Goal: Participate in discussion

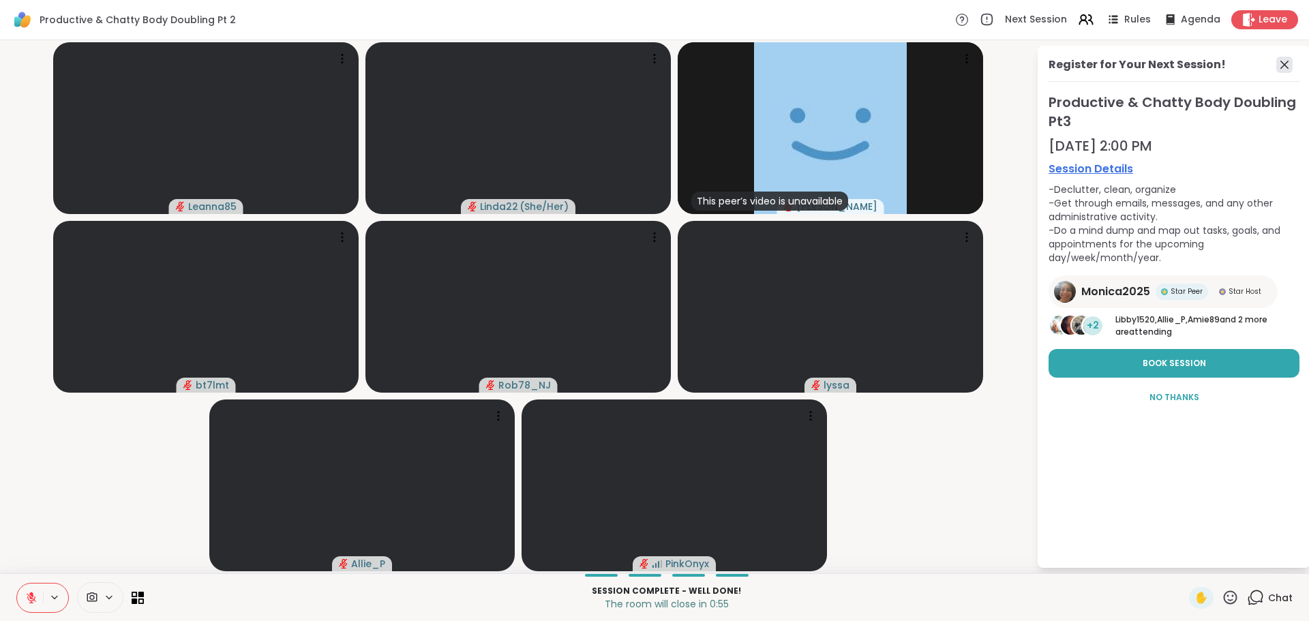
click at [1283, 63] on icon at bounding box center [1284, 65] width 8 height 8
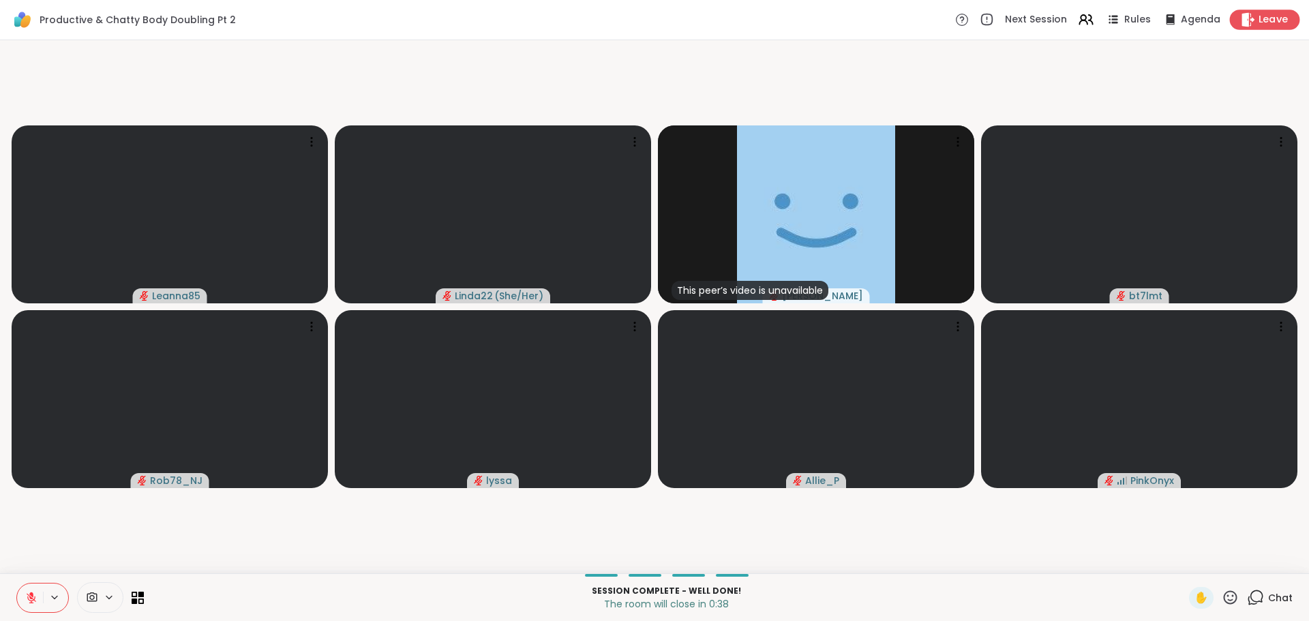
click at [1258, 16] on span "Leave" at bounding box center [1273, 20] width 30 height 14
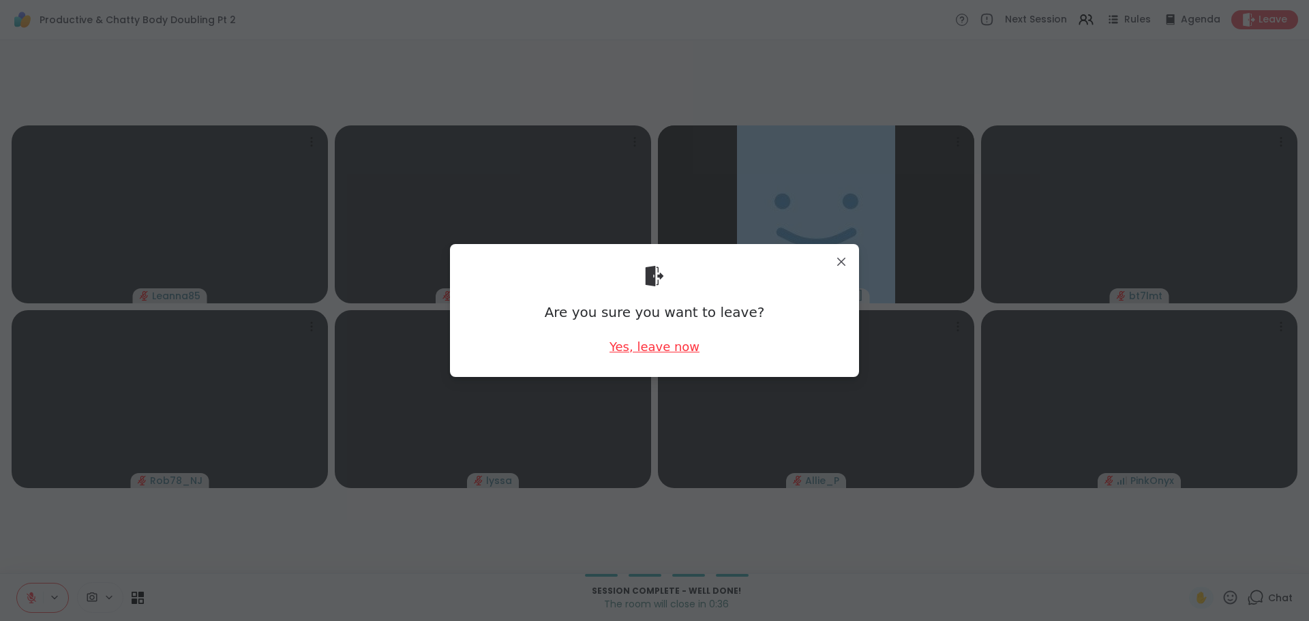
click at [660, 354] on div "Yes, leave now" at bounding box center [654, 346] width 90 height 17
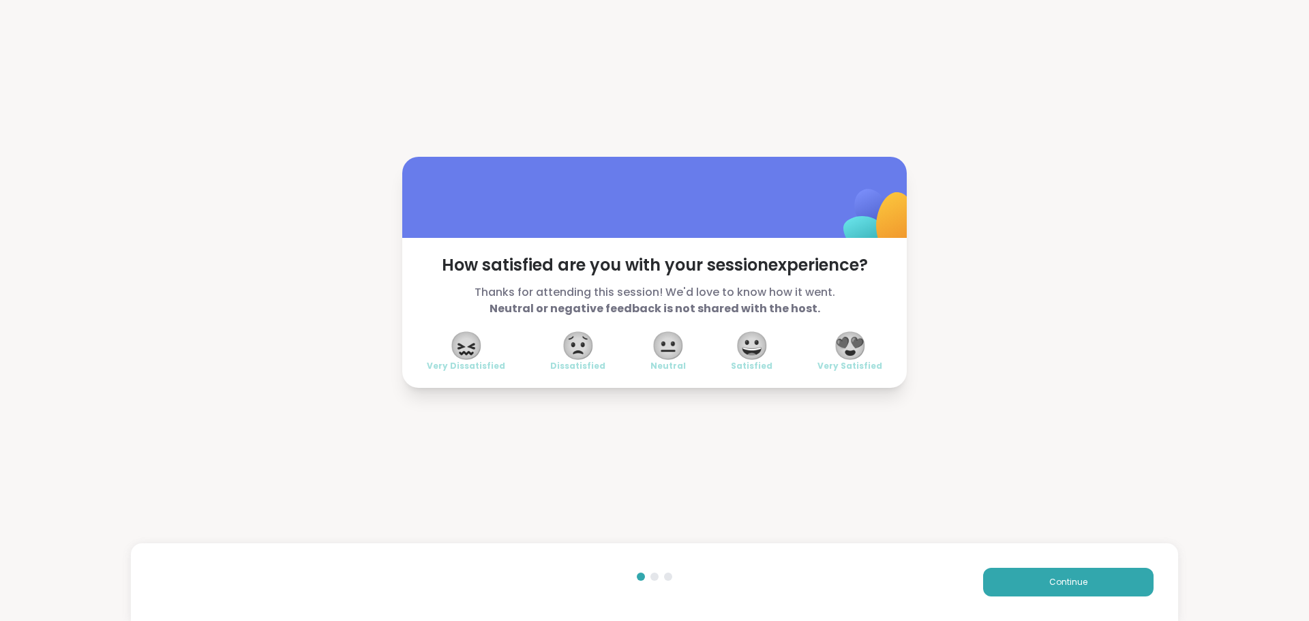
click at [848, 341] on span "😍" at bounding box center [850, 345] width 34 height 25
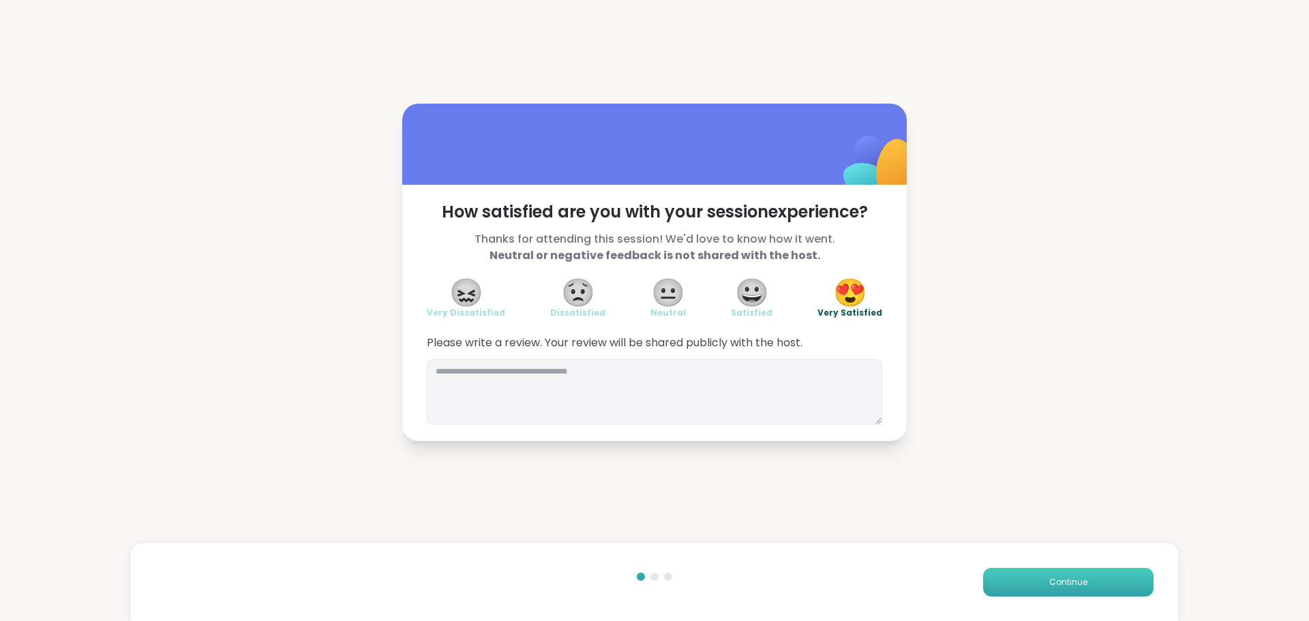
click at [988, 570] on button "Continue" at bounding box center [1068, 582] width 170 height 29
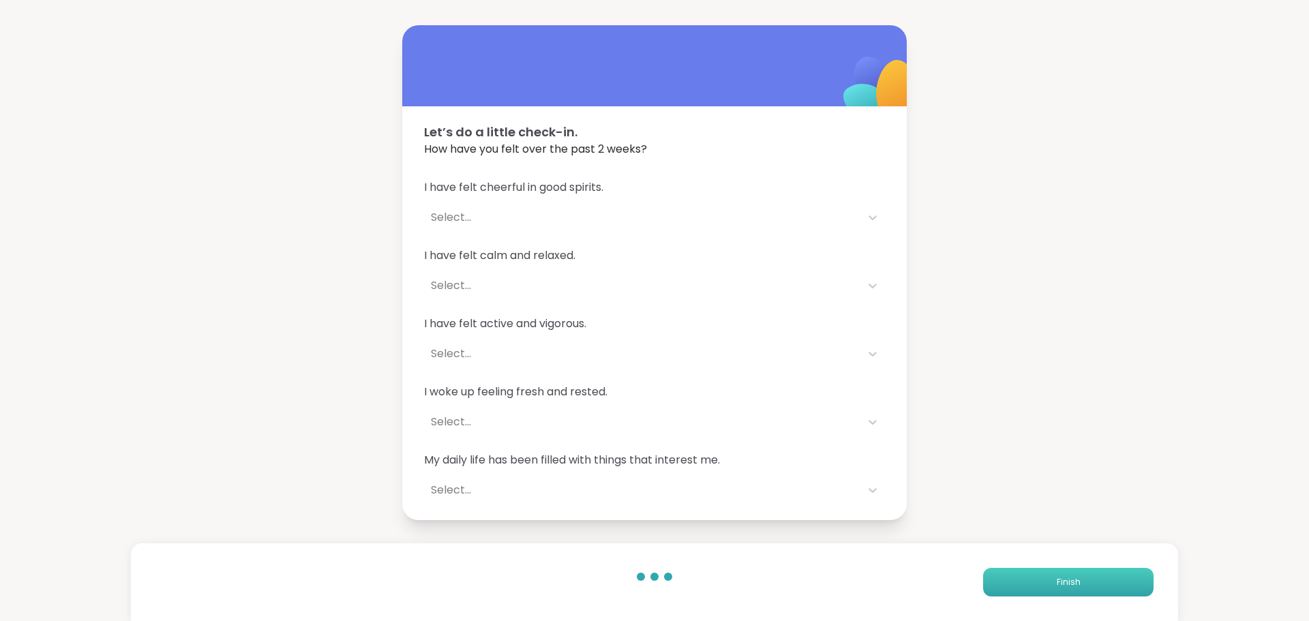
click at [988, 570] on button "Finish" at bounding box center [1068, 582] width 170 height 29
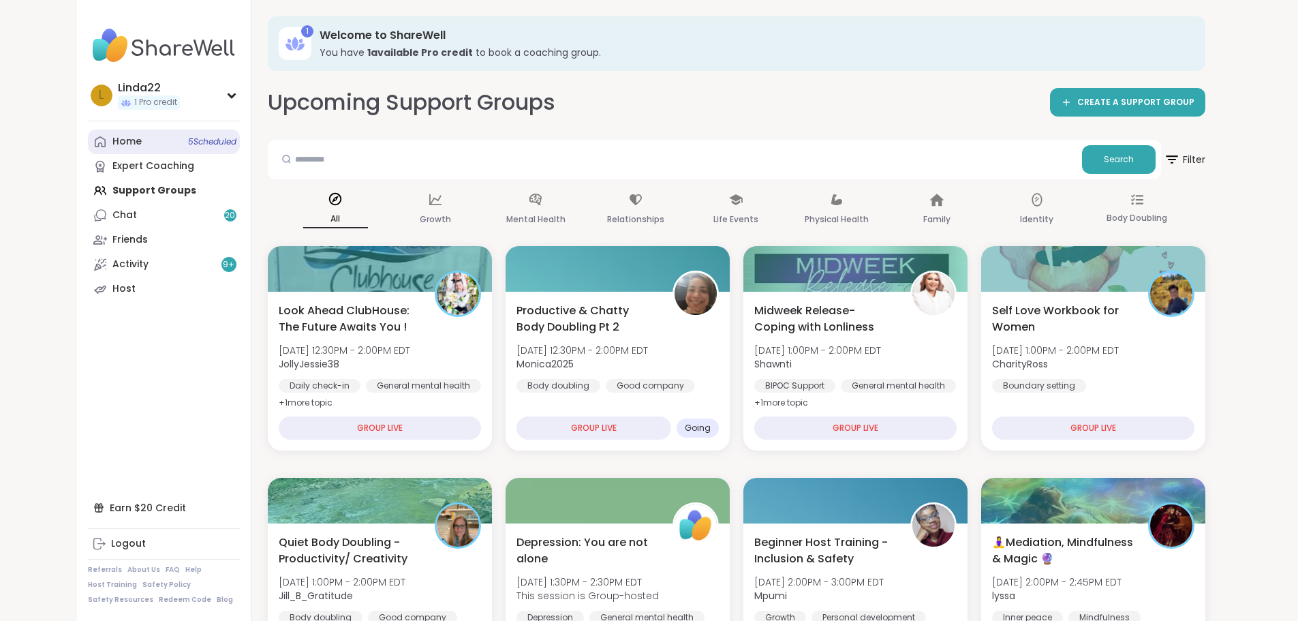
click at [118, 149] on link "Home 5 Scheduled" at bounding box center [164, 142] width 152 height 25
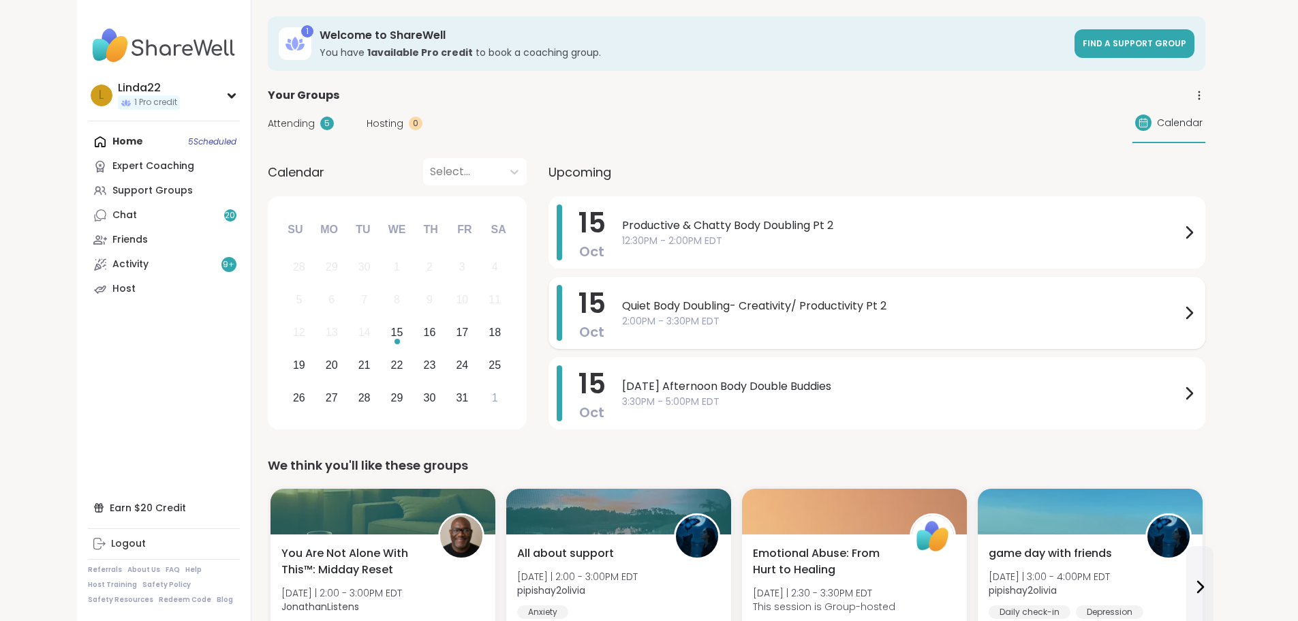
click at [622, 316] on span "2:00PM - 3:30PM EDT" at bounding box center [901, 321] width 559 height 14
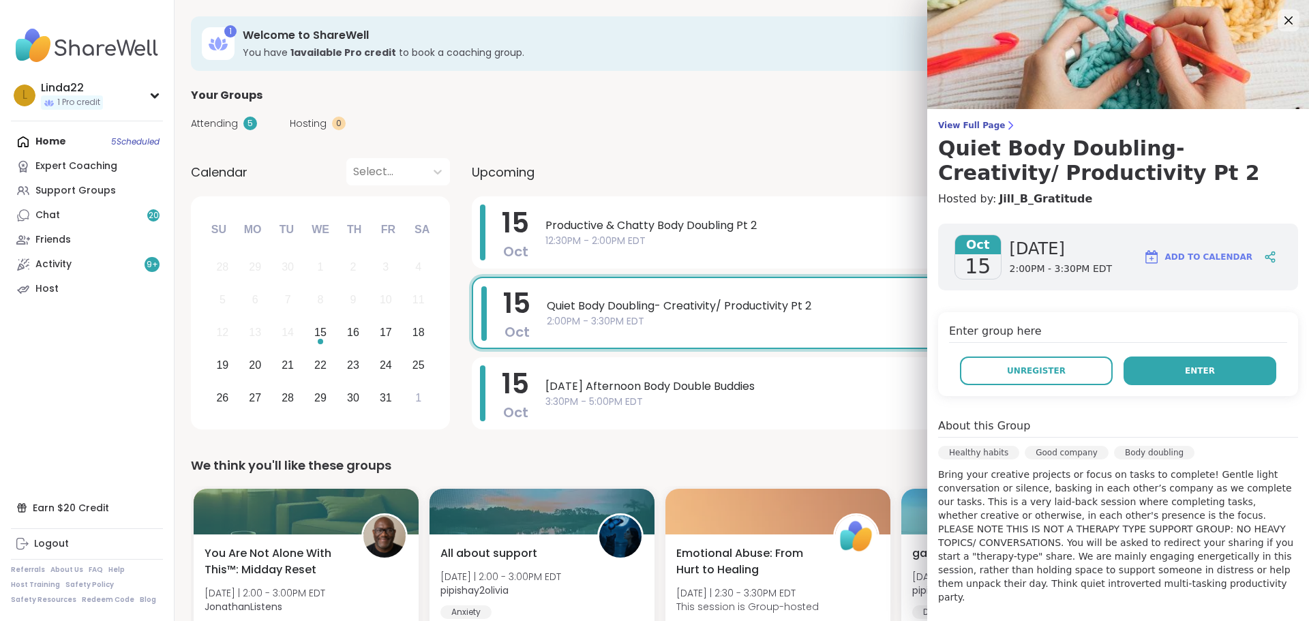
click at [1164, 366] on button "Enter" at bounding box center [1199, 370] width 153 height 29
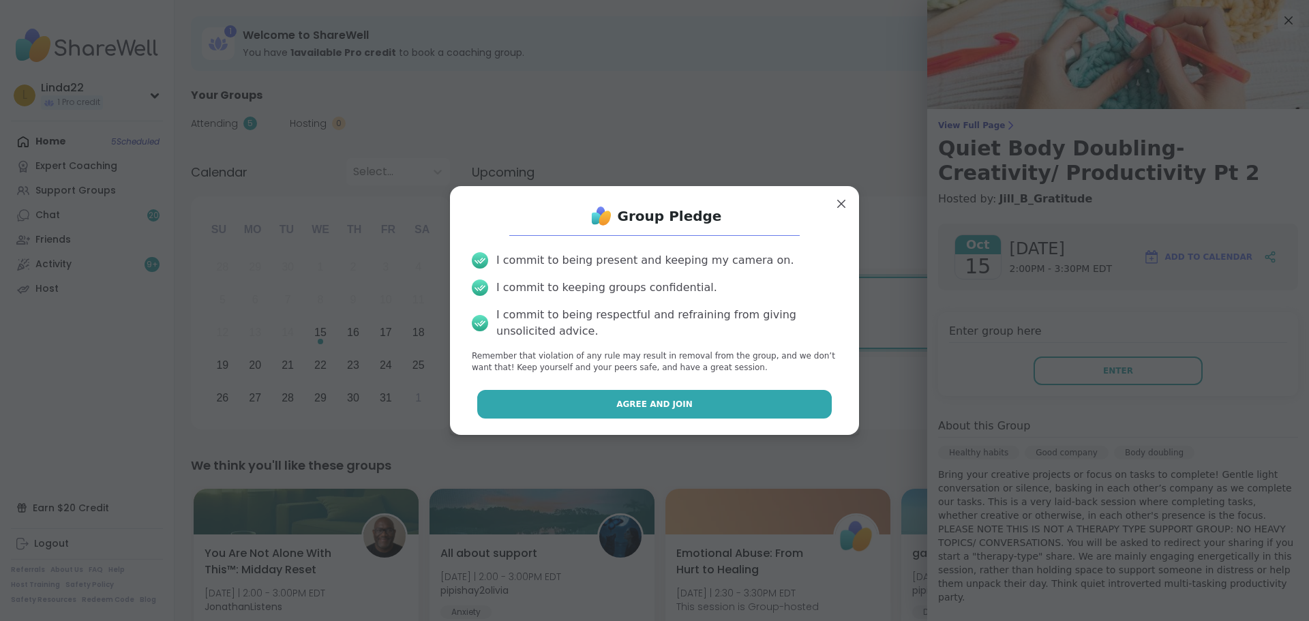
click at [750, 414] on button "Agree and Join" at bounding box center [654, 404] width 355 height 29
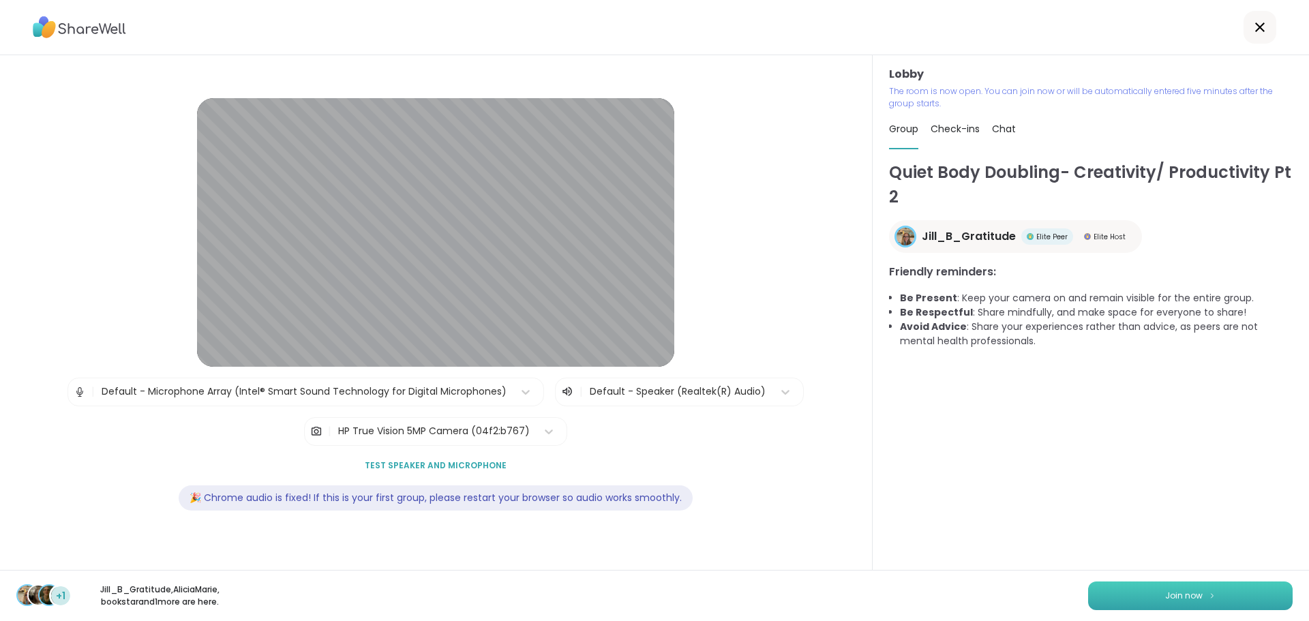
click at [1116, 599] on button "Join now" at bounding box center [1190, 595] width 204 height 29
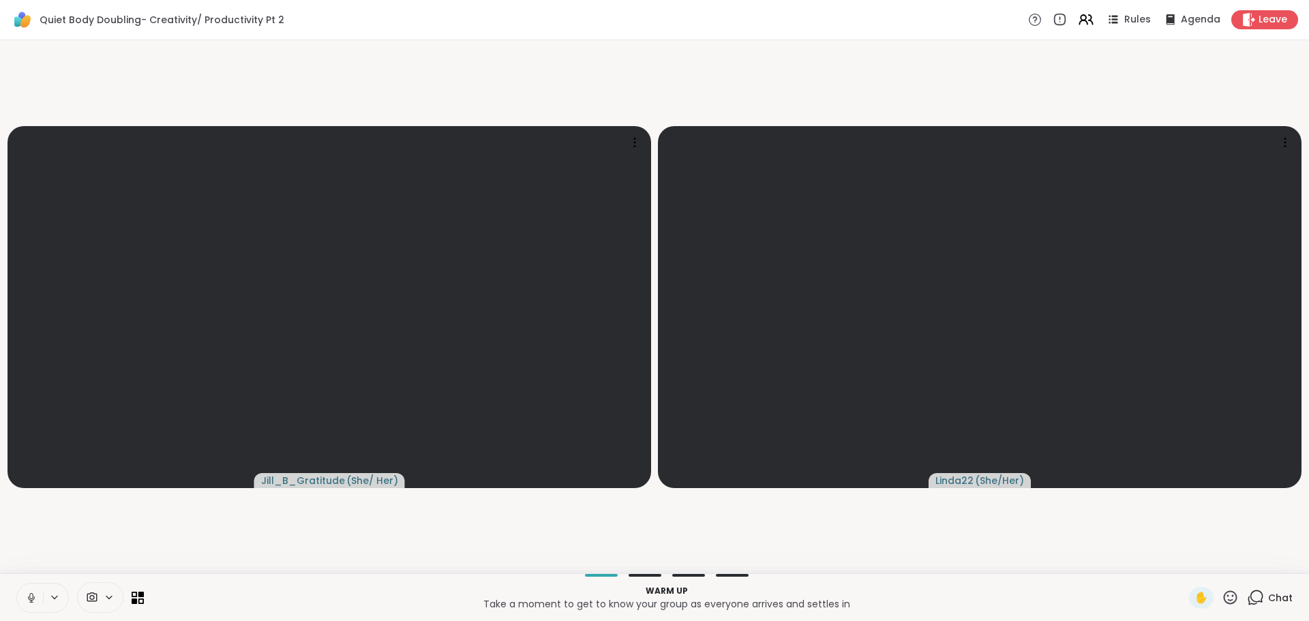
click at [38, 596] on button at bounding box center [30, 597] width 26 height 29
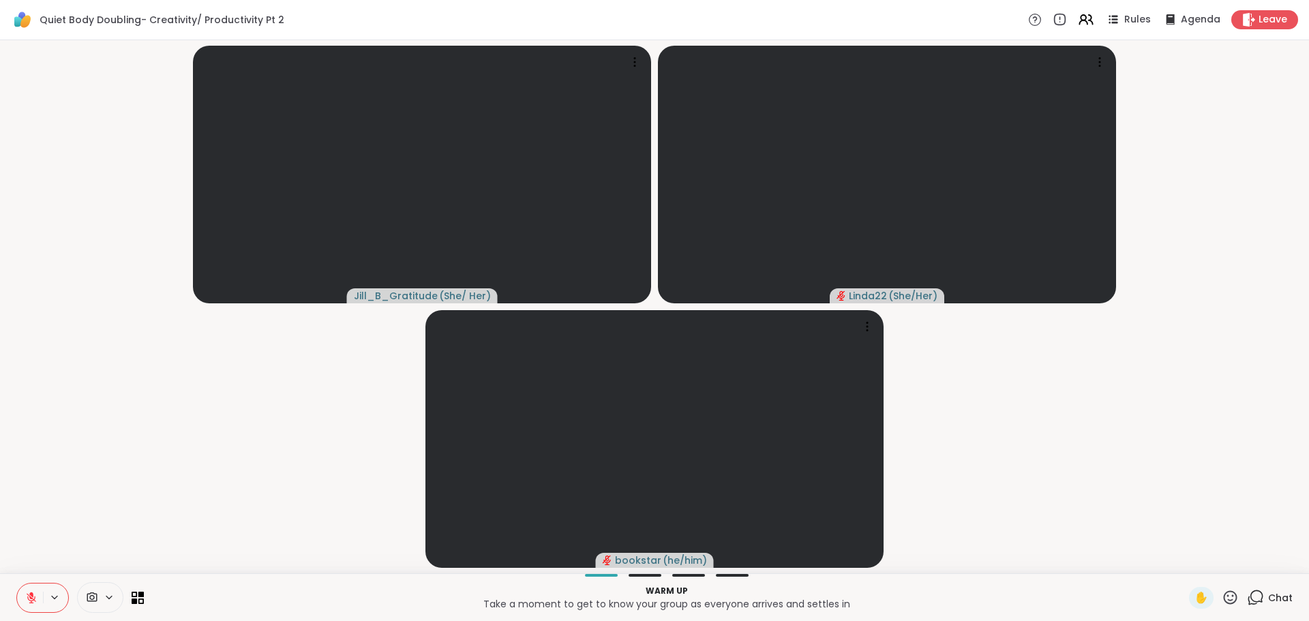
click at [1268, 593] on span "Chat" at bounding box center [1280, 598] width 25 height 14
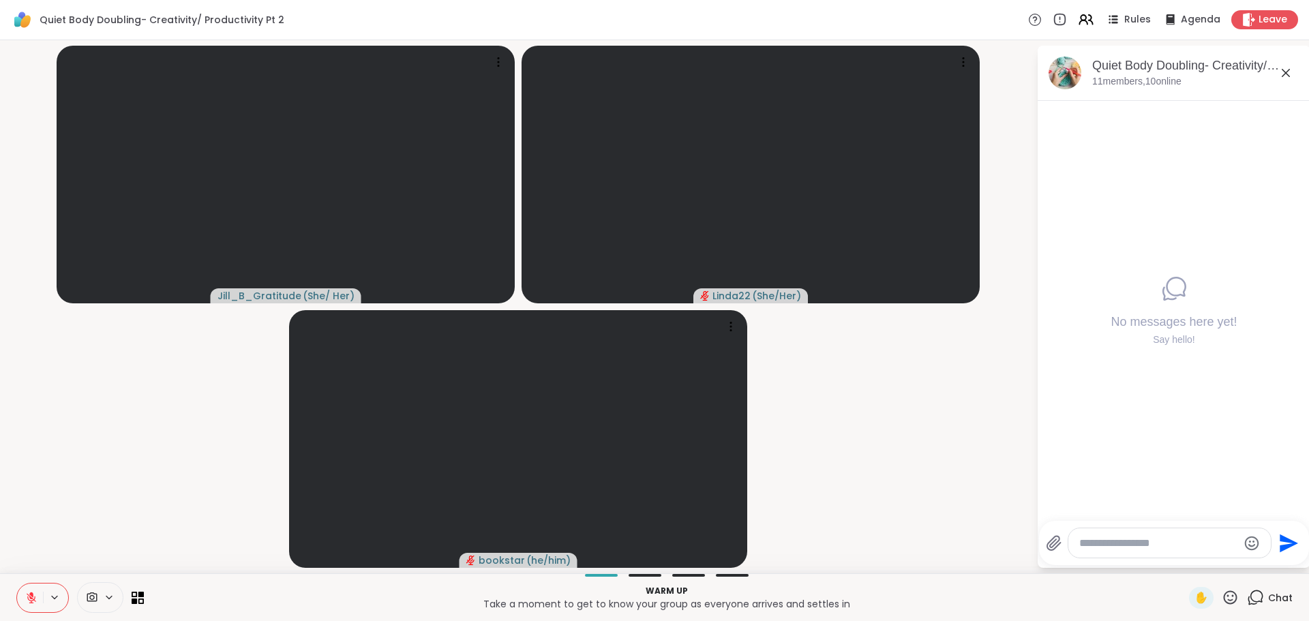
click at [1161, 547] on textarea "Type your message" at bounding box center [1158, 543] width 159 height 14
type textarea "**********"
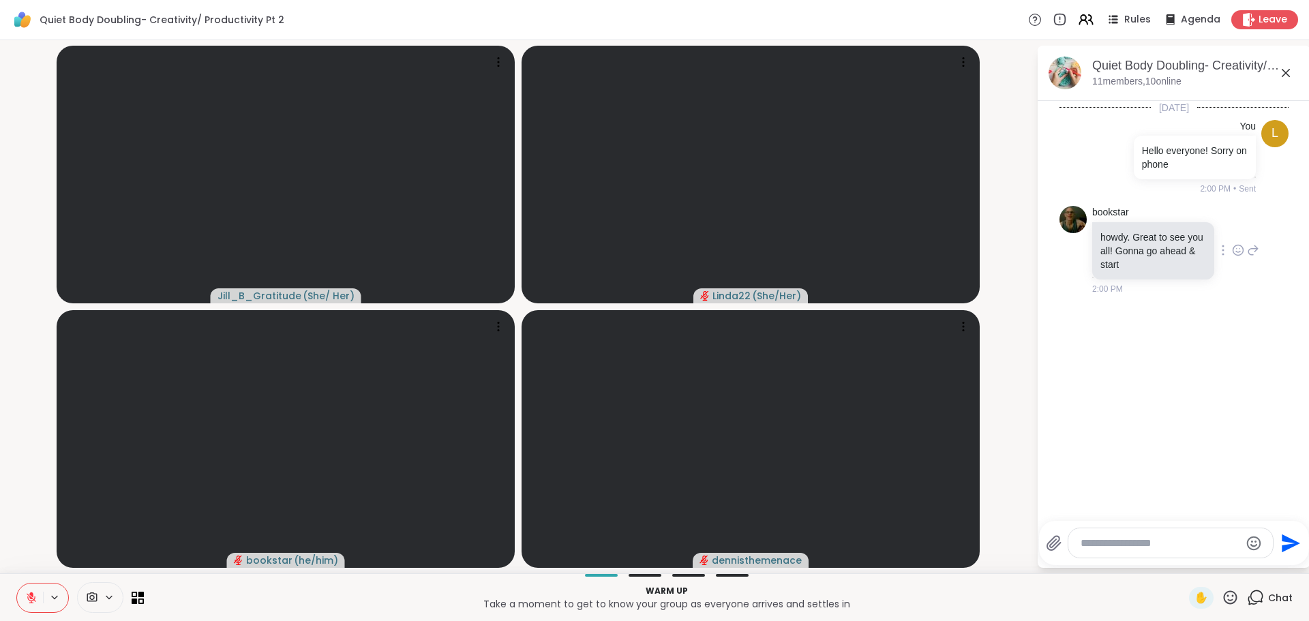
click at [1232, 250] on icon at bounding box center [1238, 250] width 12 height 14
click at [1232, 234] on span "Select Reaction: Heart" at bounding box center [1238, 229] width 12 height 14
click at [1021, 498] on video-player-container "Jill_B_Gratitude ( She/ Her ) Linda22 ( She/Her ) bookstar ( he/him ) dennisthe…" at bounding box center [518, 307] width 1020 height 522
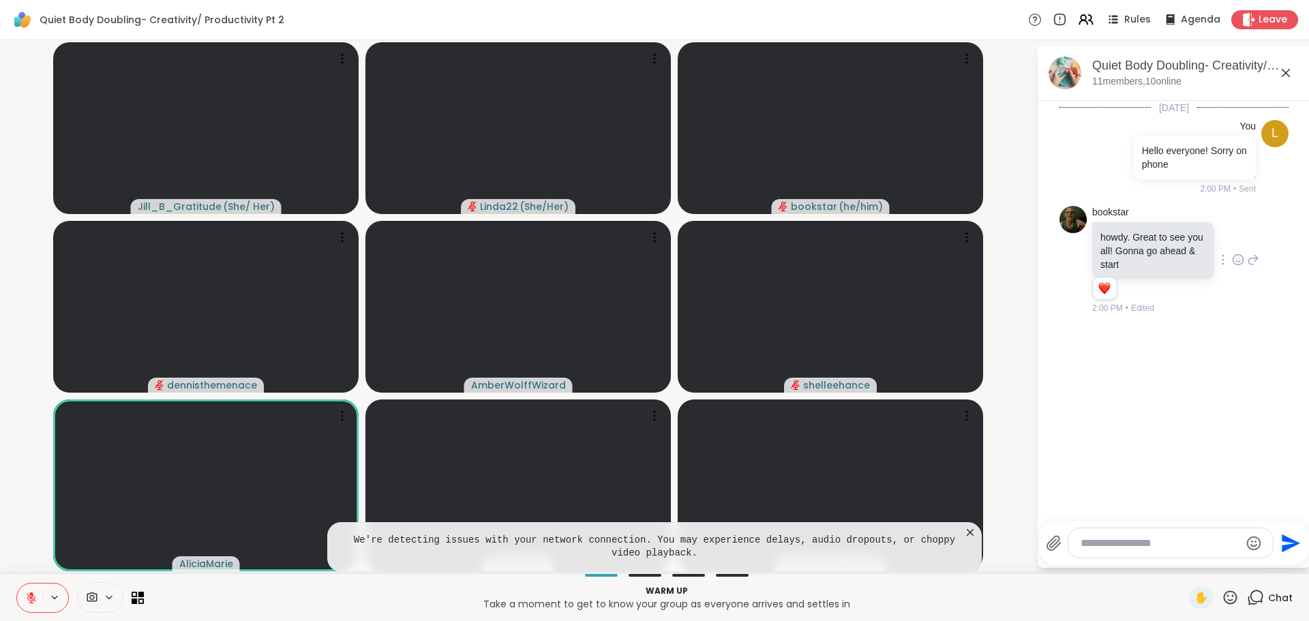
click at [967, 531] on icon at bounding box center [970, 533] width 14 height 14
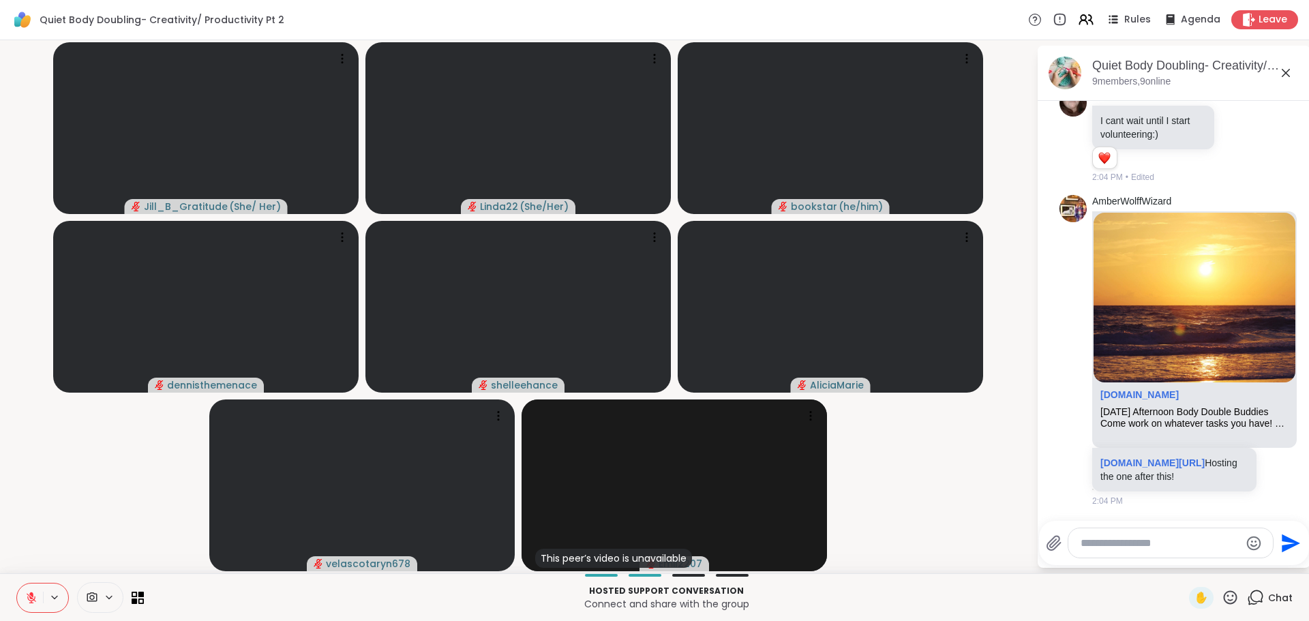
scroll to position [3, 0]
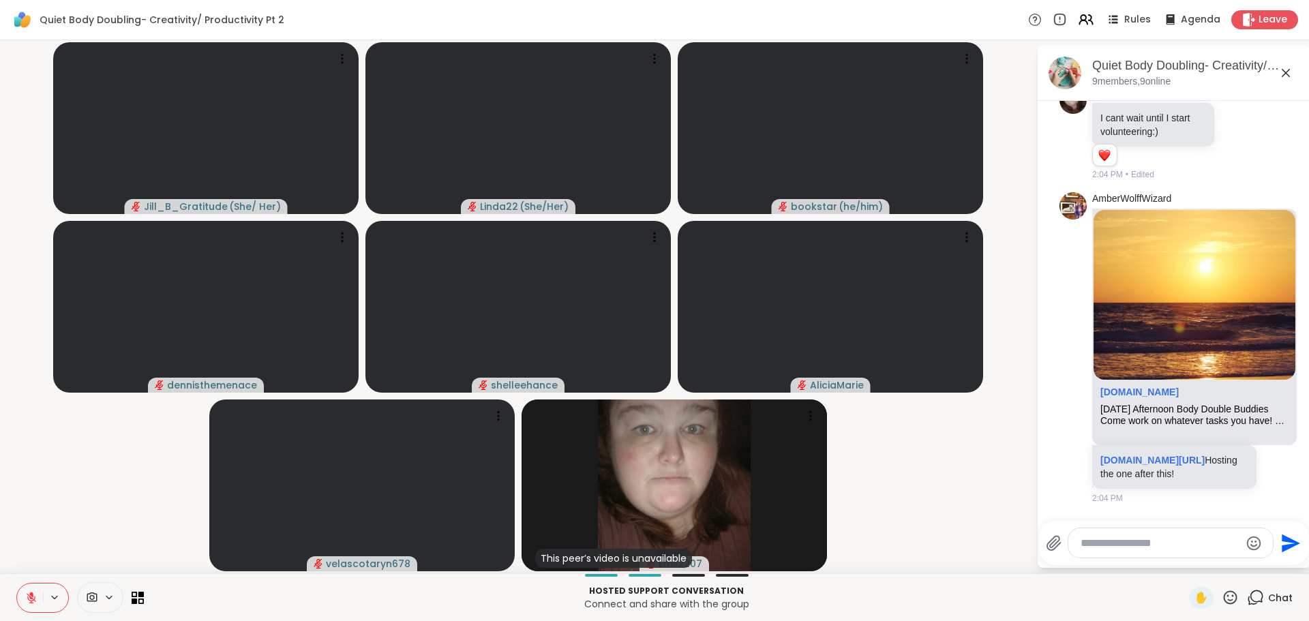
click at [1012, 489] on video-player-container "Jill_B_Gratitude ( She/ Her ) Linda22 ( She/Her ) bookstar ( he/him ) dennisthe…" at bounding box center [518, 307] width 1020 height 522
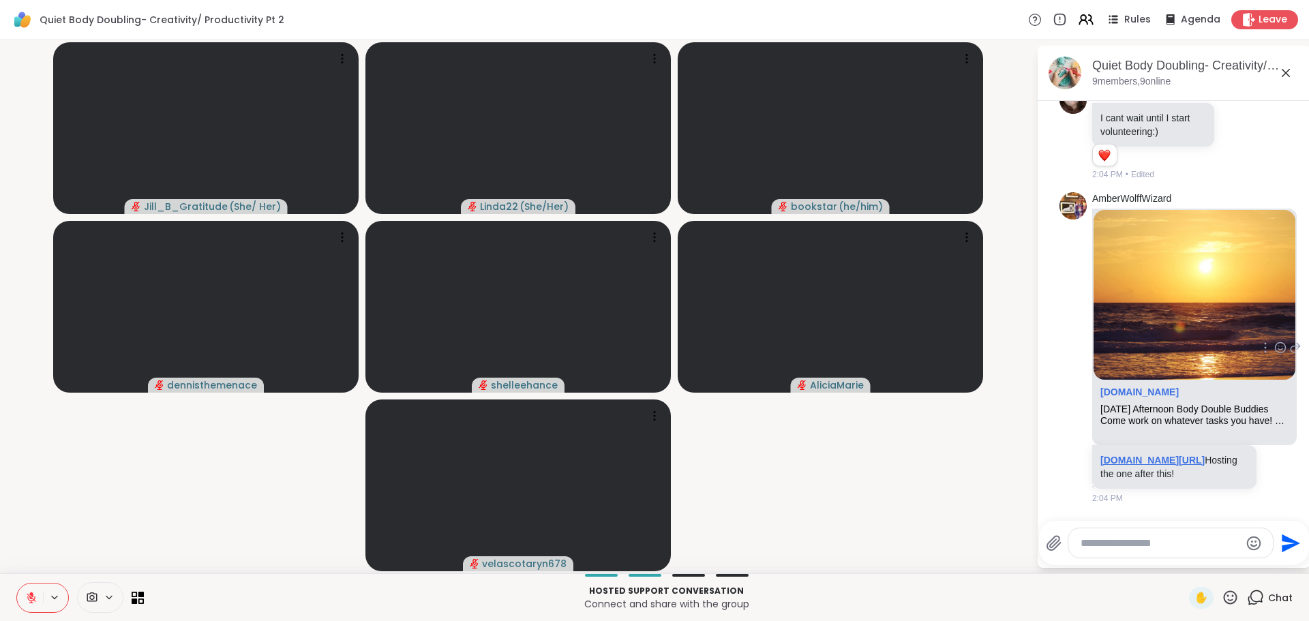
click at [1116, 455] on link "sharewellnow.com/session/1bea3982-faf3-4b64-83c0-4b6fad4d3302" at bounding box center [1152, 460] width 104 height 11
click at [992, 504] on video-player-container "Jill_B_Gratitude ( She/ Her ) Linda22 ( She/Her ) bookstar ( he/him ) dennisthe…" at bounding box center [518, 307] width 1020 height 522
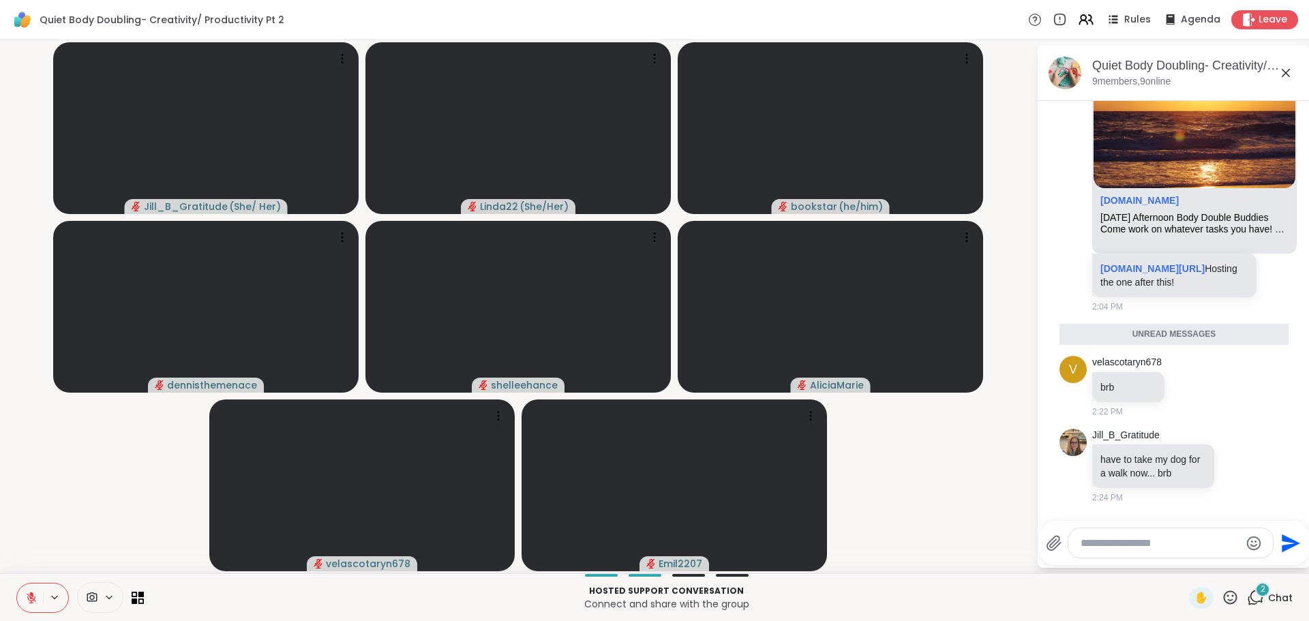
scroll to position [495, 0]
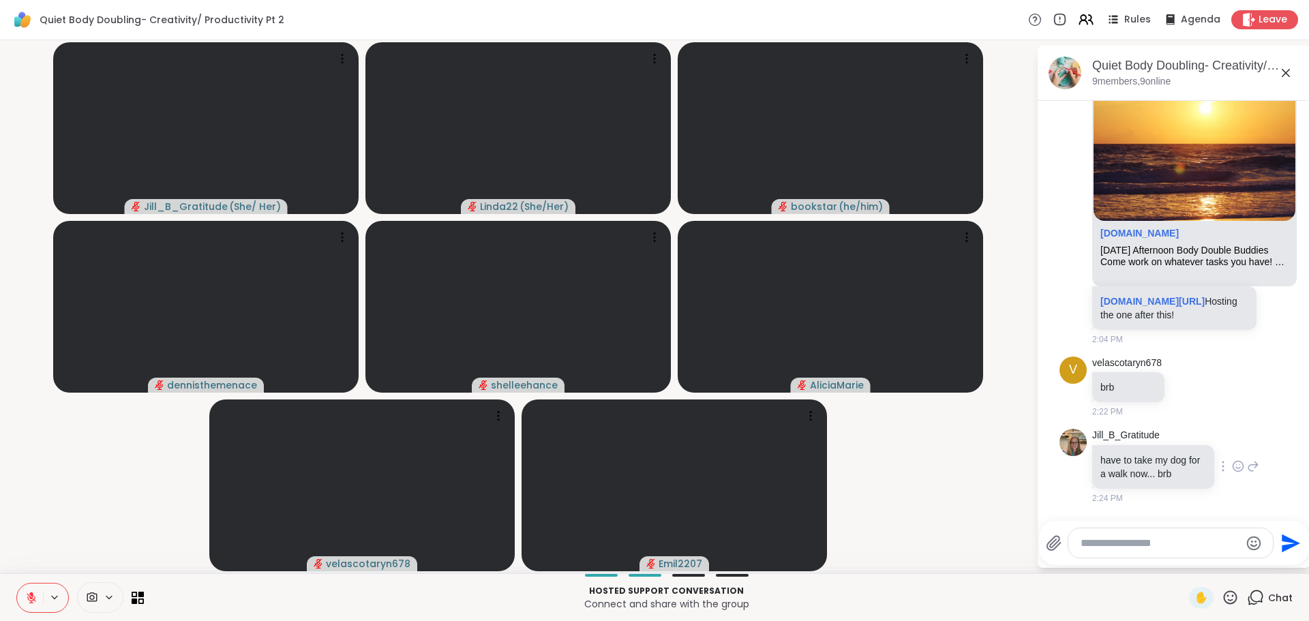
click at [1233, 463] on icon at bounding box center [1238, 466] width 10 height 10
click at [1224, 446] on button "Select Reaction: Heart" at bounding box center [1237, 444] width 27 height 27
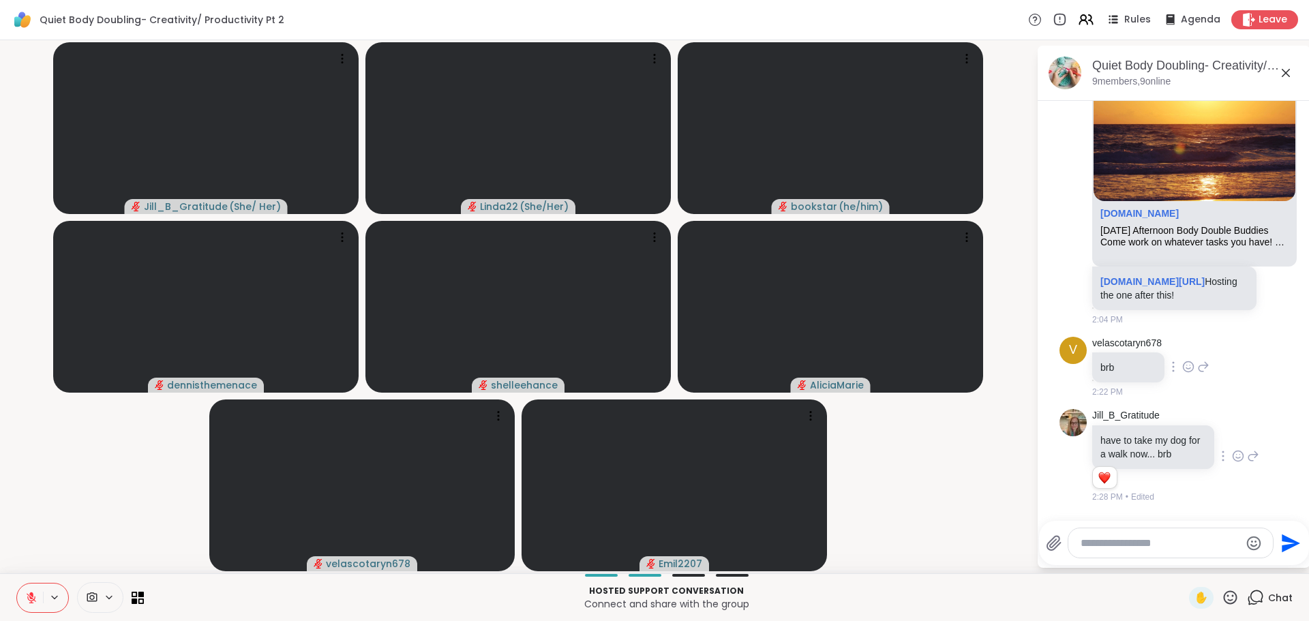
click at [1191, 363] on icon at bounding box center [1188, 367] width 12 height 14
click at [1185, 345] on div "Select Reaction: Heart" at bounding box center [1188, 345] width 12 height 12
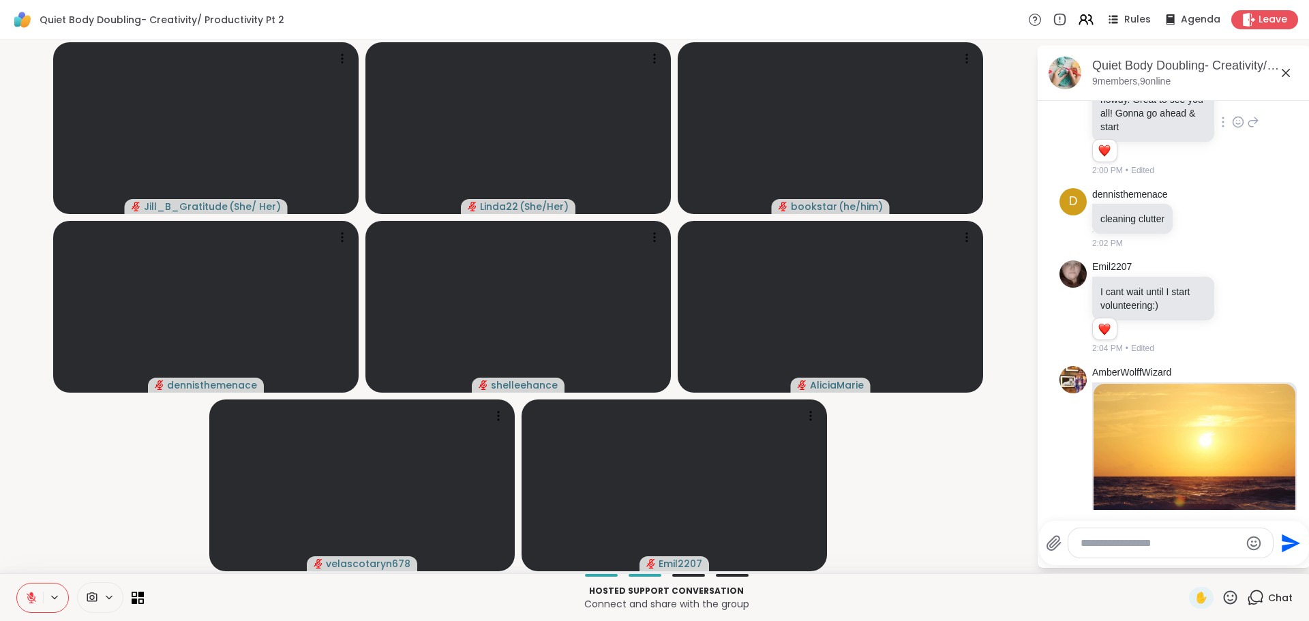
scroll to position [37, 0]
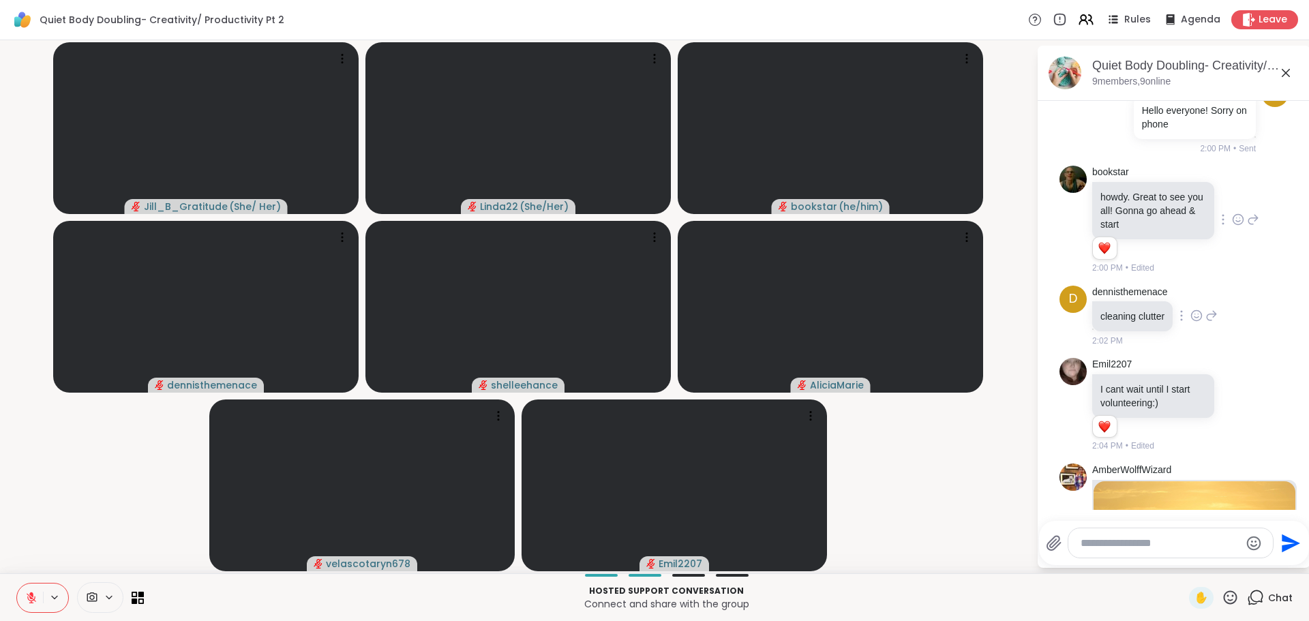
click at [1196, 314] on icon at bounding box center [1196, 316] width 12 height 14
click at [1197, 292] on div "Select Reaction: Heart" at bounding box center [1196, 294] width 12 height 12
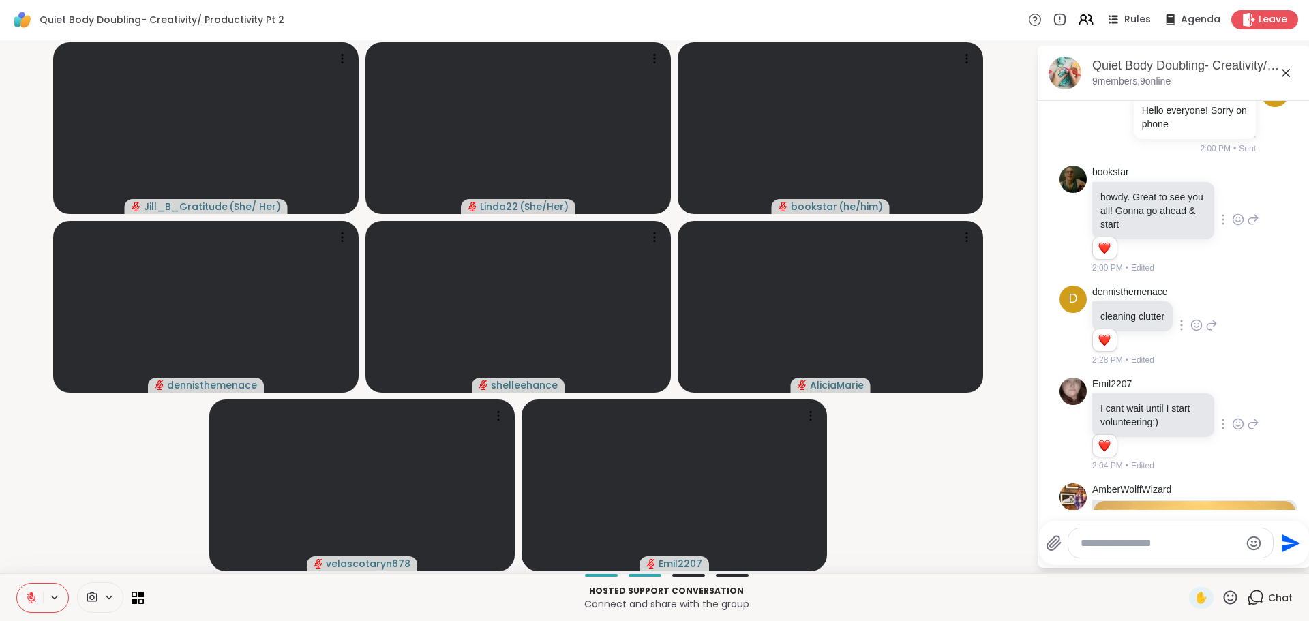
click at [1232, 421] on icon at bounding box center [1238, 424] width 12 height 14
click at [1232, 404] on div "Select Reaction: Heart" at bounding box center [1238, 402] width 12 height 12
click at [1219, 404] on div "Emil2207 I cant wait until I start volunteering:) 1 1 2:04 PM • Edited" at bounding box center [1175, 425] width 167 height 95
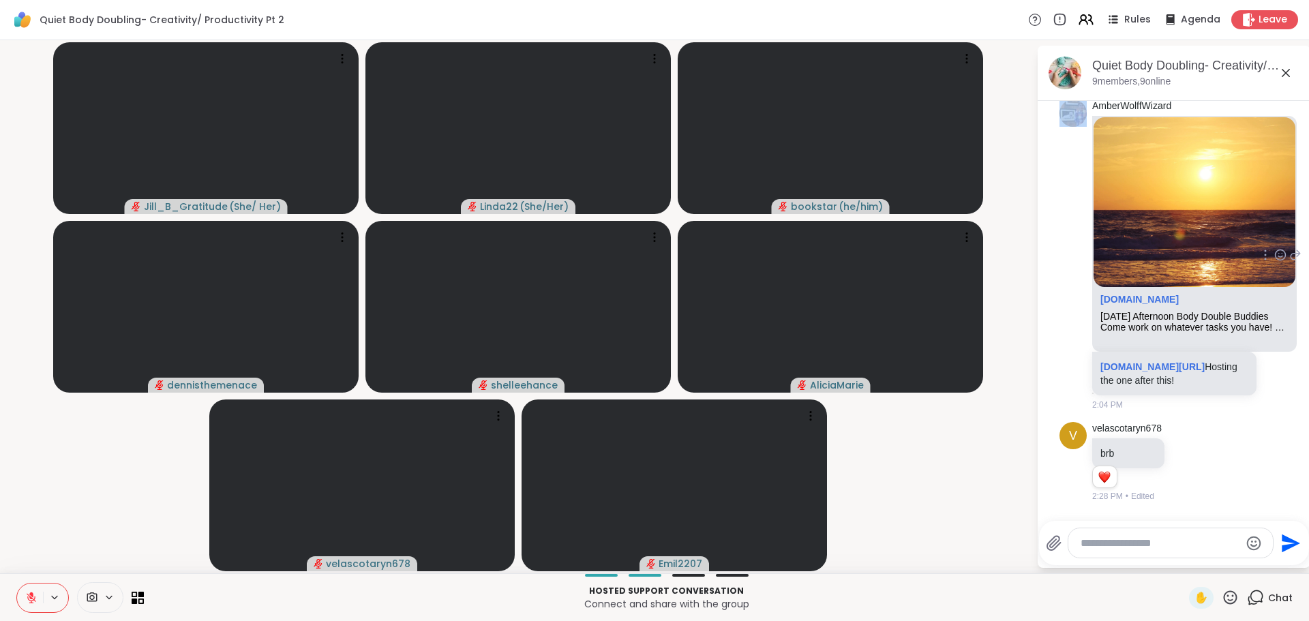
scroll to position [553, 0]
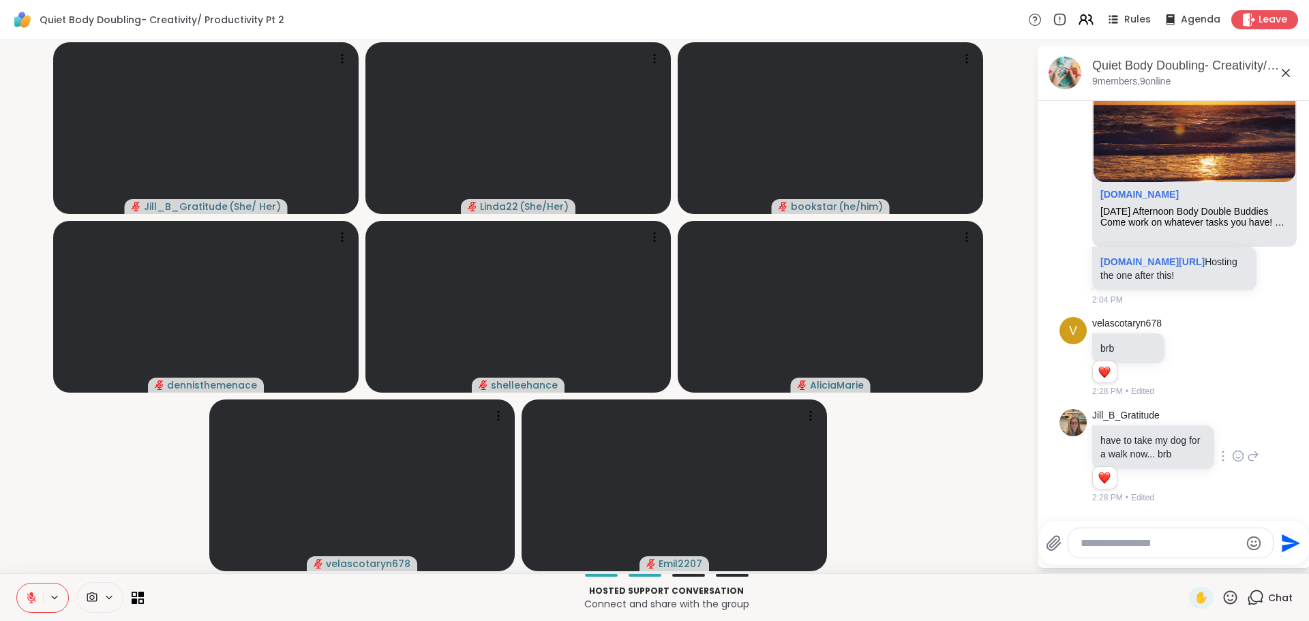
click at [980, 515] on video-player-container "Jill_B_Gratitude ( She/ Her ) Linda22 ( She/Her ) bookstar ( he/him ) dennisthe…" at bounding box center [518, 307] width 1020 height 522
click at [1150, 256] on link "sharewellnow.com/session/1bea3982-faf3-4b64-83c0-4b6fad4d3302" at bounding box center [1152, 261] width 104 height 11
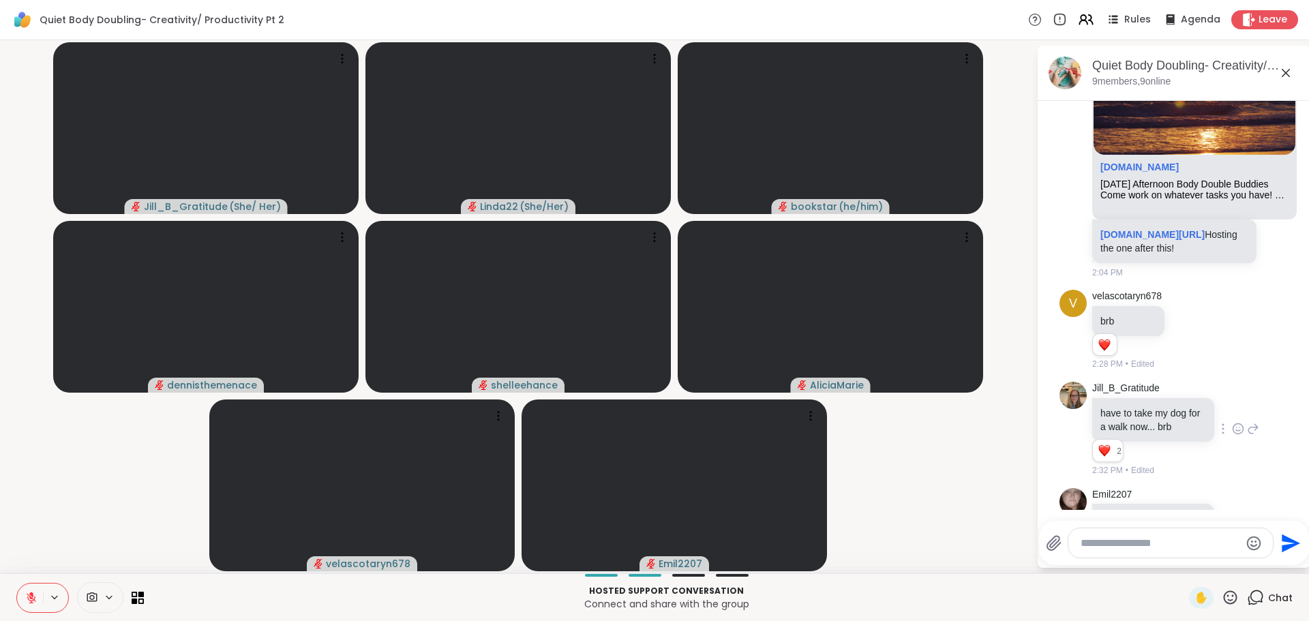
scroll to position [653, 0]
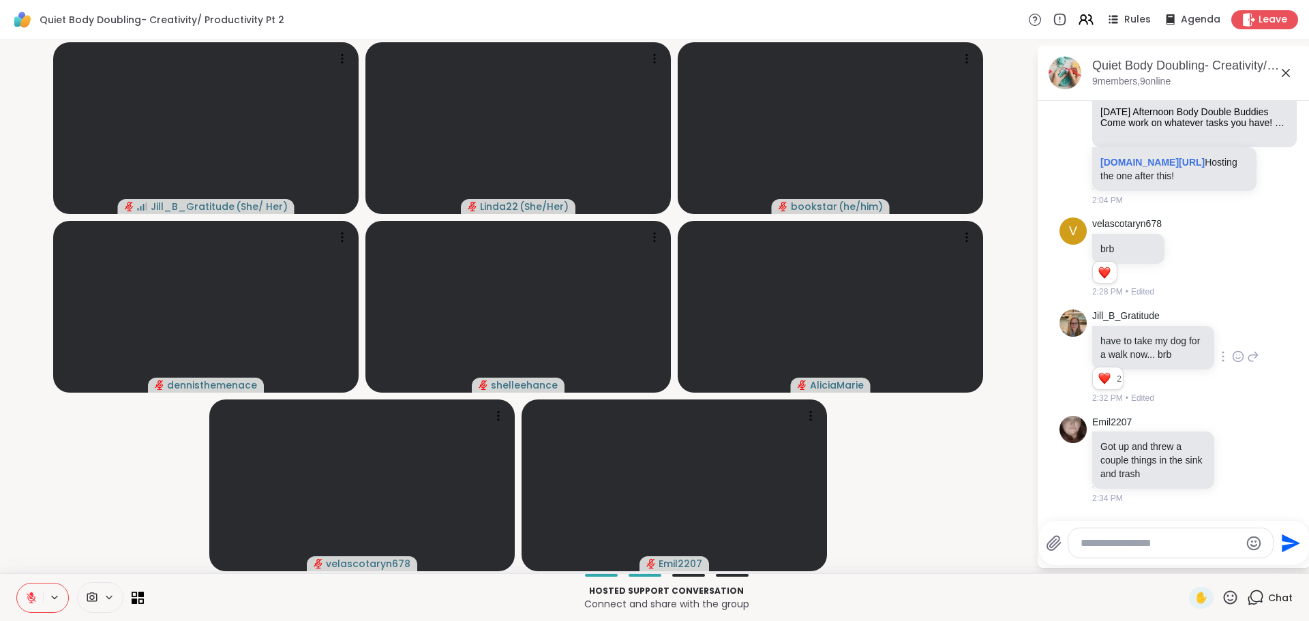
click at [985, 482] on video-player-container "Jill_B_Gratitude ( She/ Her ) Linda22 ( She/Her ) bookstar ( he/him ) dennisthe…" at bounding box center [518, 307] width 1020 height 522
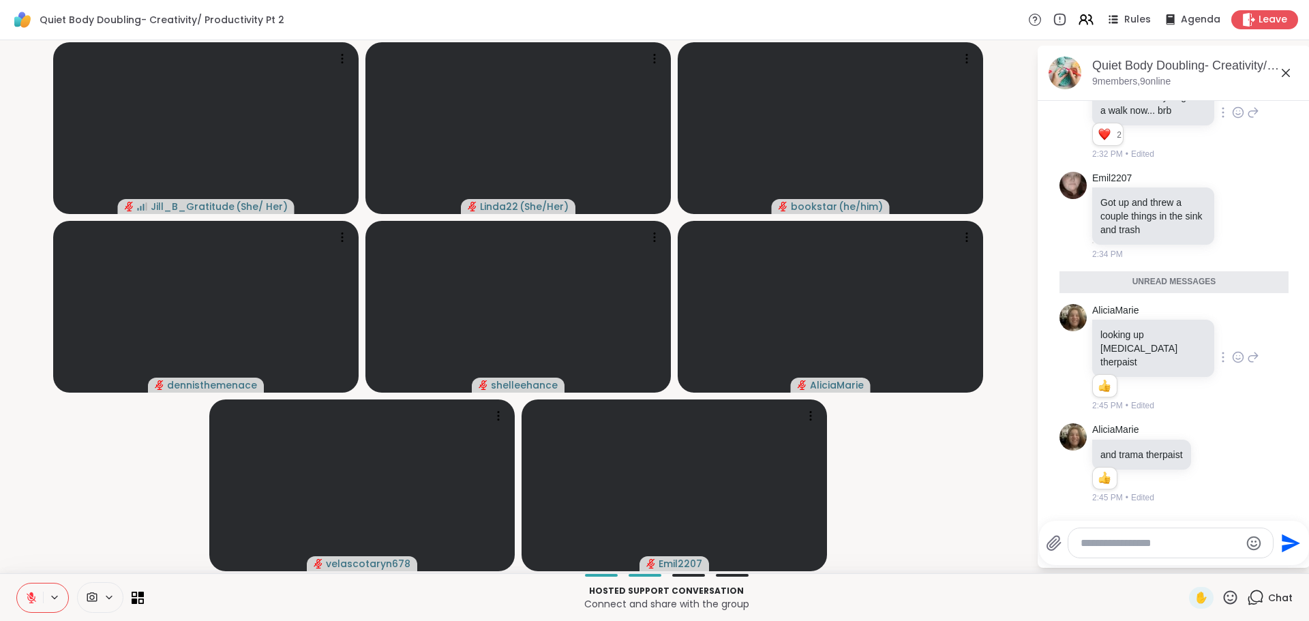
scroll to position [883, 0]
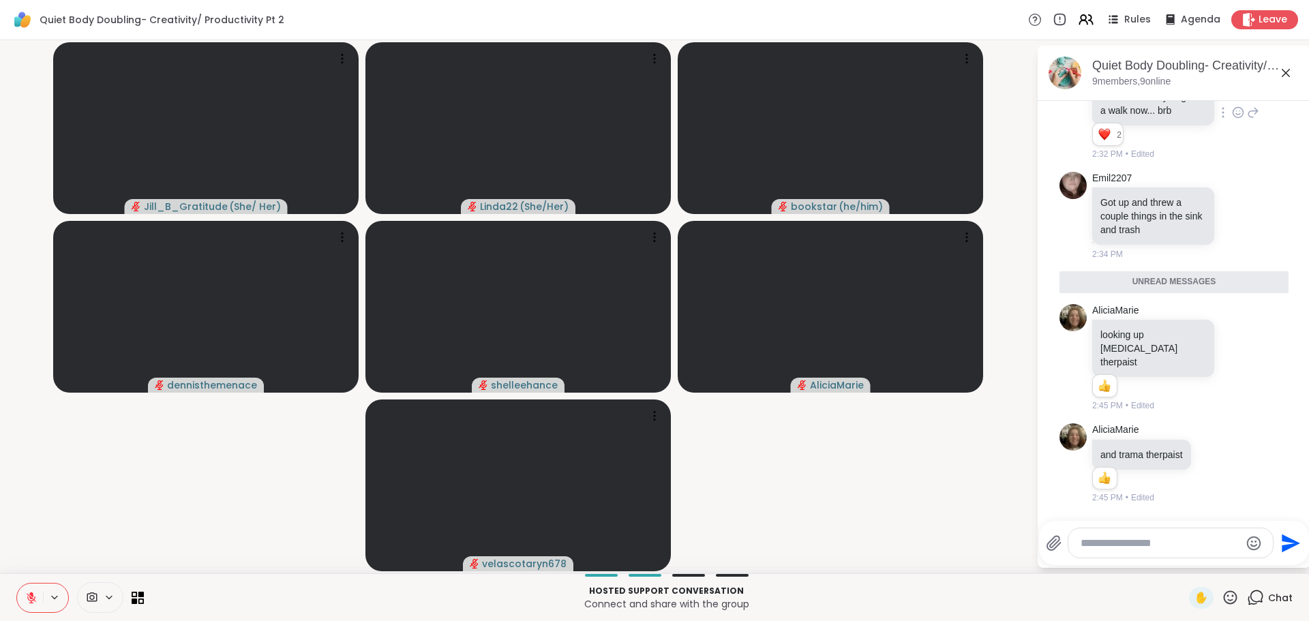
click at [797, 476] on video-player-container "Jill_B_Gratitude ( She/ Her ) Linda22 ( She/Her ) bookstar ( he/him ) dennisthe…" at bounding box center [518, 307] width 1020 height 522
click at [814, 516] on video-player-container "Jill_B_Gratitude ( She/ Her ) Linda22 ( She/Her ) bookstar ( he/him ) dennisthe…" at bounding box center [518, 307] width 1020 height 522
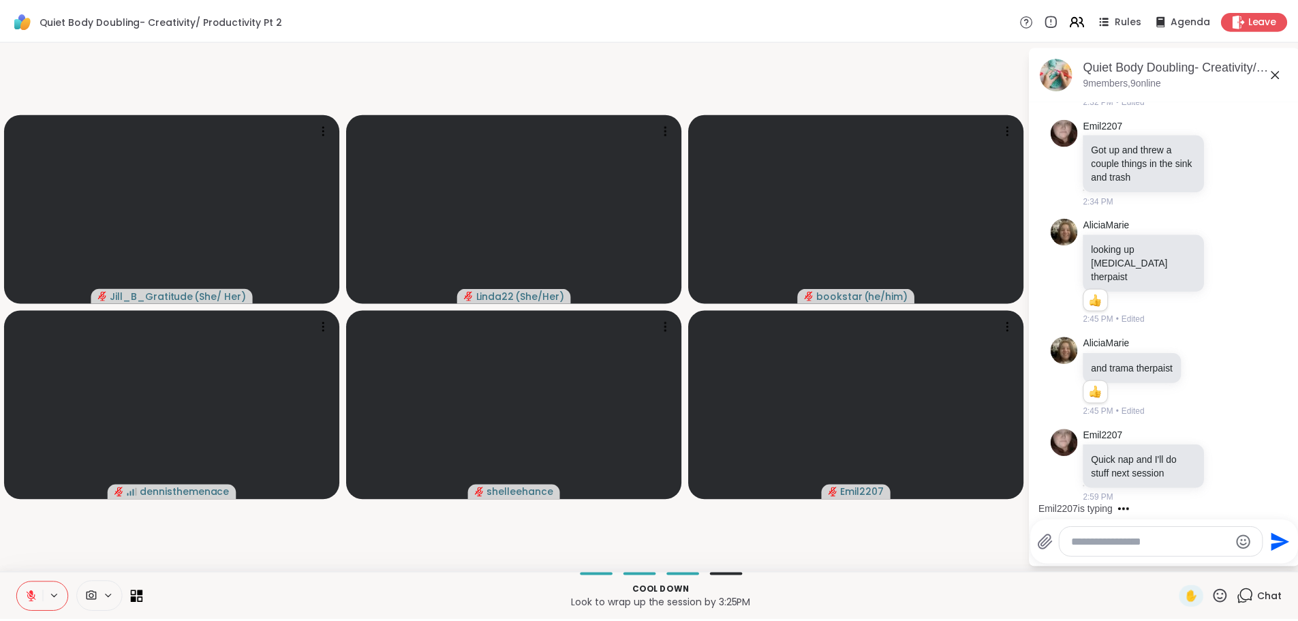
scroll to position [1160, 0]
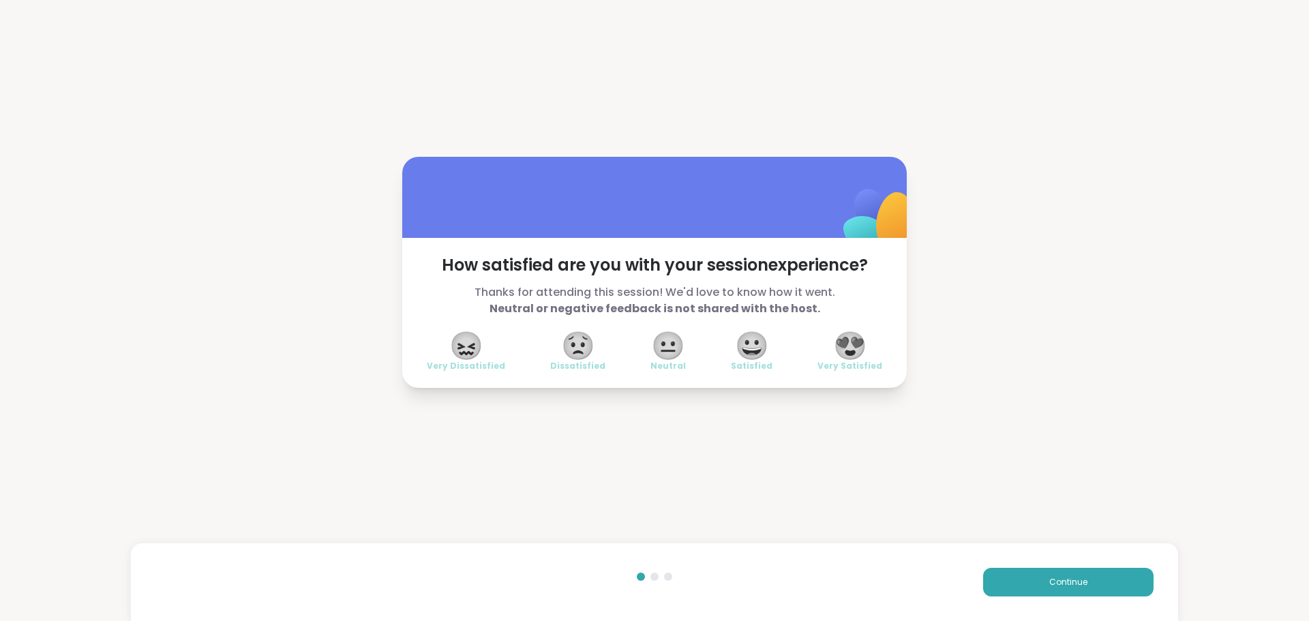
click at [846, 345] on span "😍" at bounding box center [850, 345] width 34 height 25
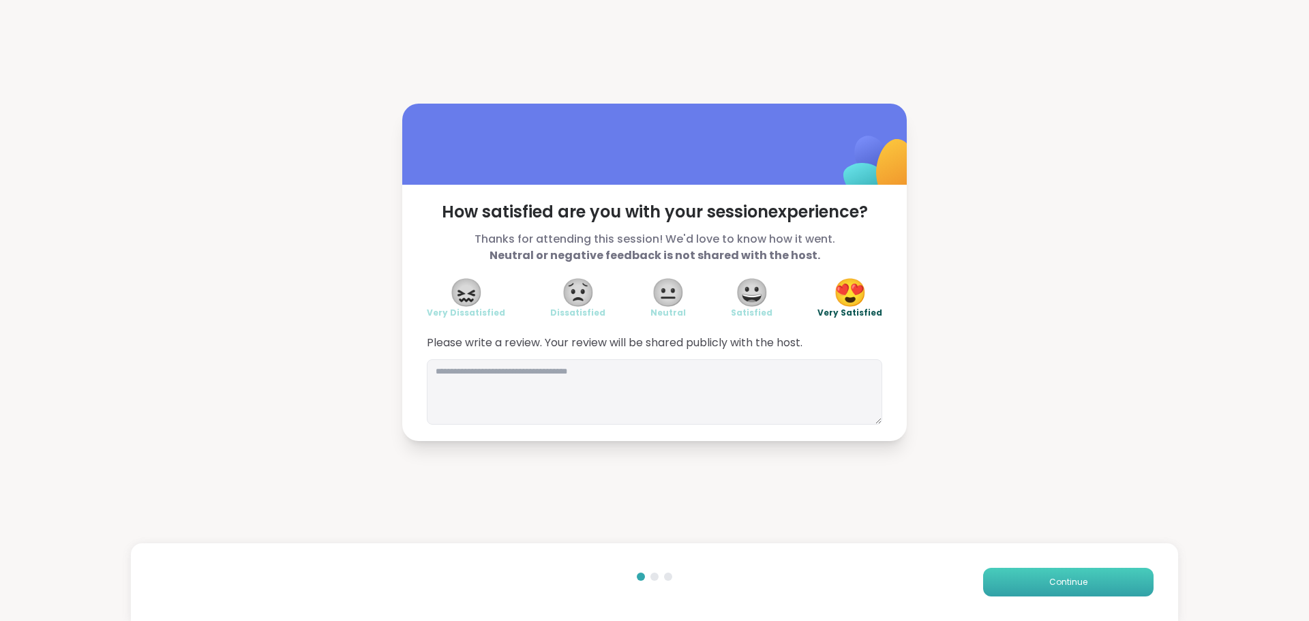
click at [1009, 573] on button "Continue" at bounding box center [1068, 582] width 170 height 29
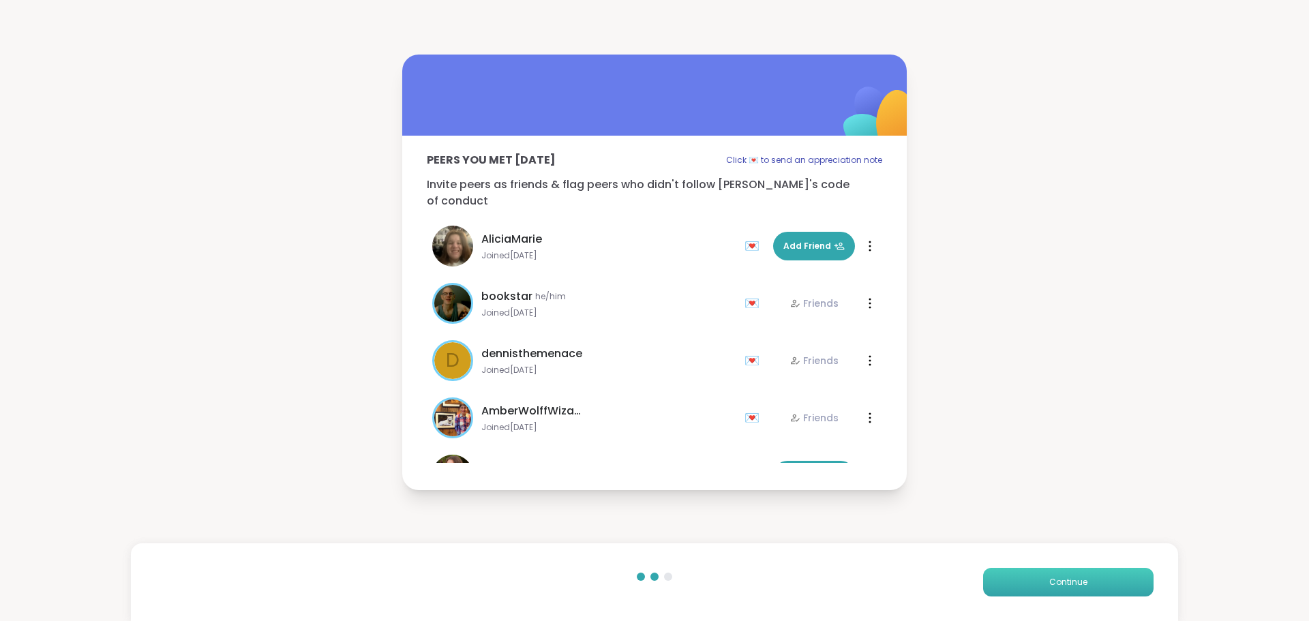
click at [1009, 573] on button "Continue" at bounding box center [1068, 582] width 170 height 29
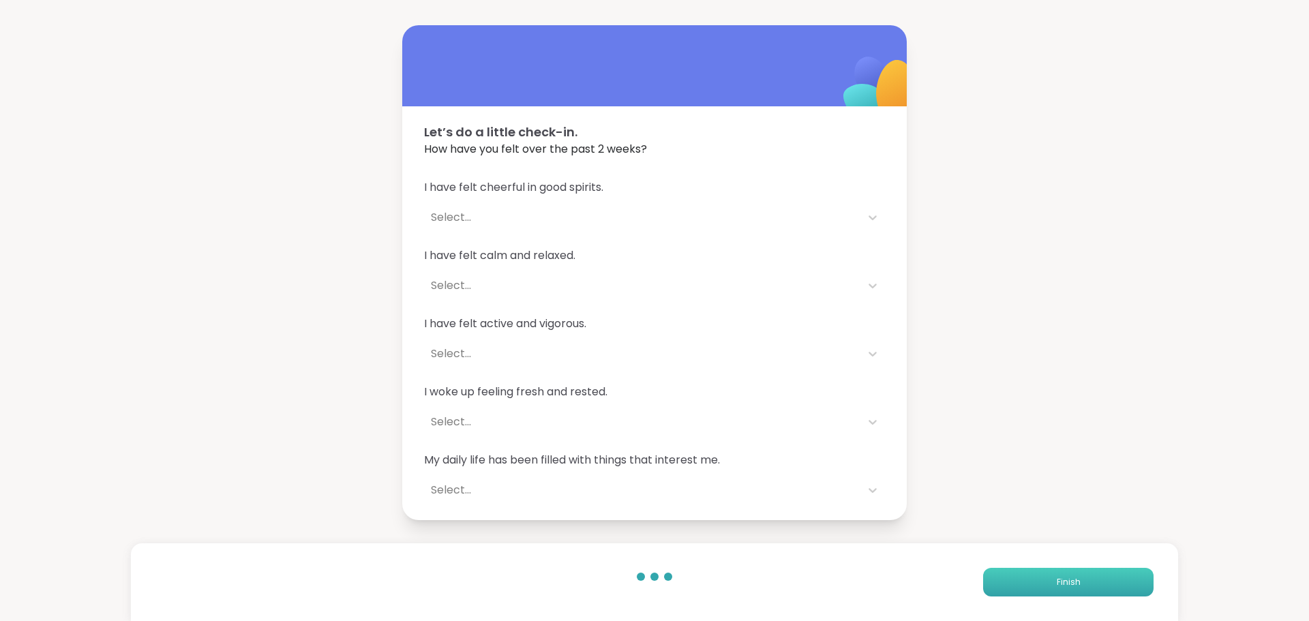
click at [1009, 573] on button "Finish" at bounding box center [1068, 582] width 170 height 29
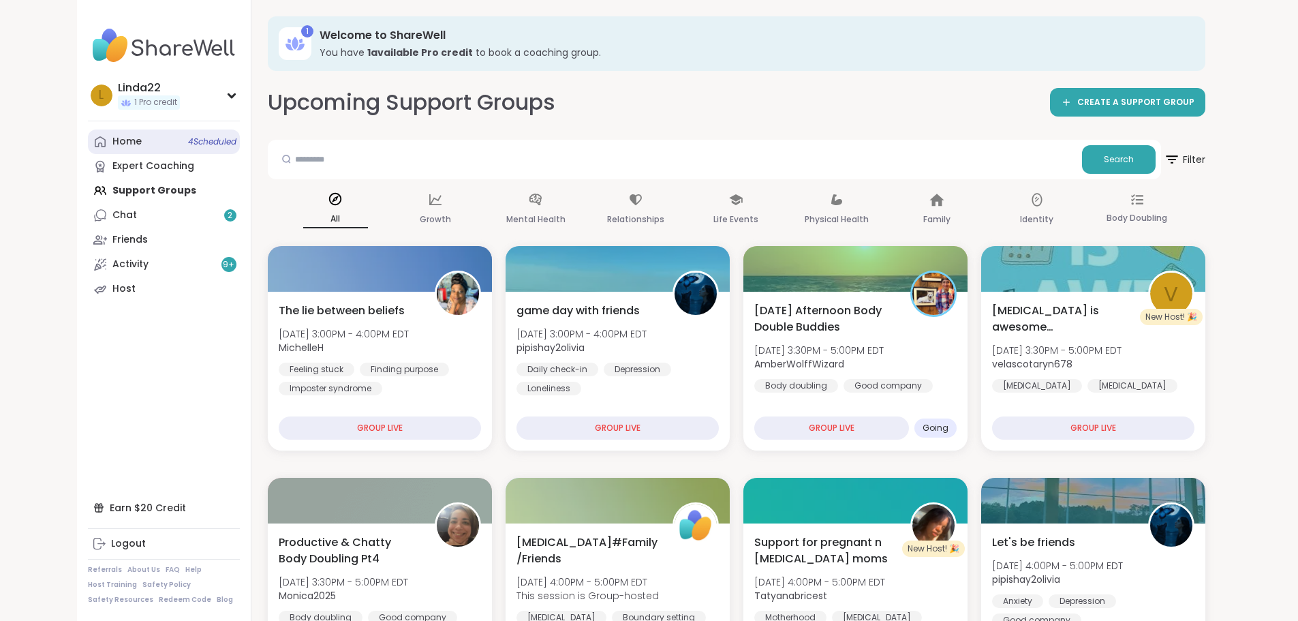
click at [188, 139] on span "4 Scheduled" at bounding box center [212, 141] width 48 height 11
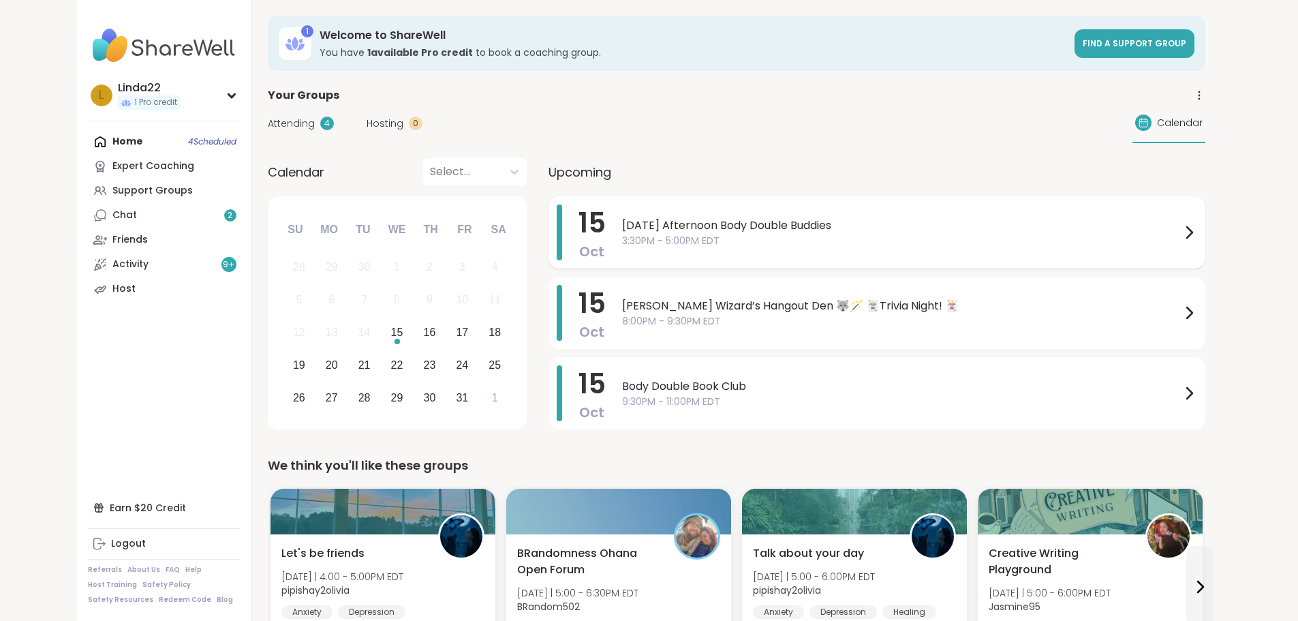
click at [654, 226] on span "[DATE] Afternoon Body Double Buddies" at bounding box center [901, 225] width 559 height 16
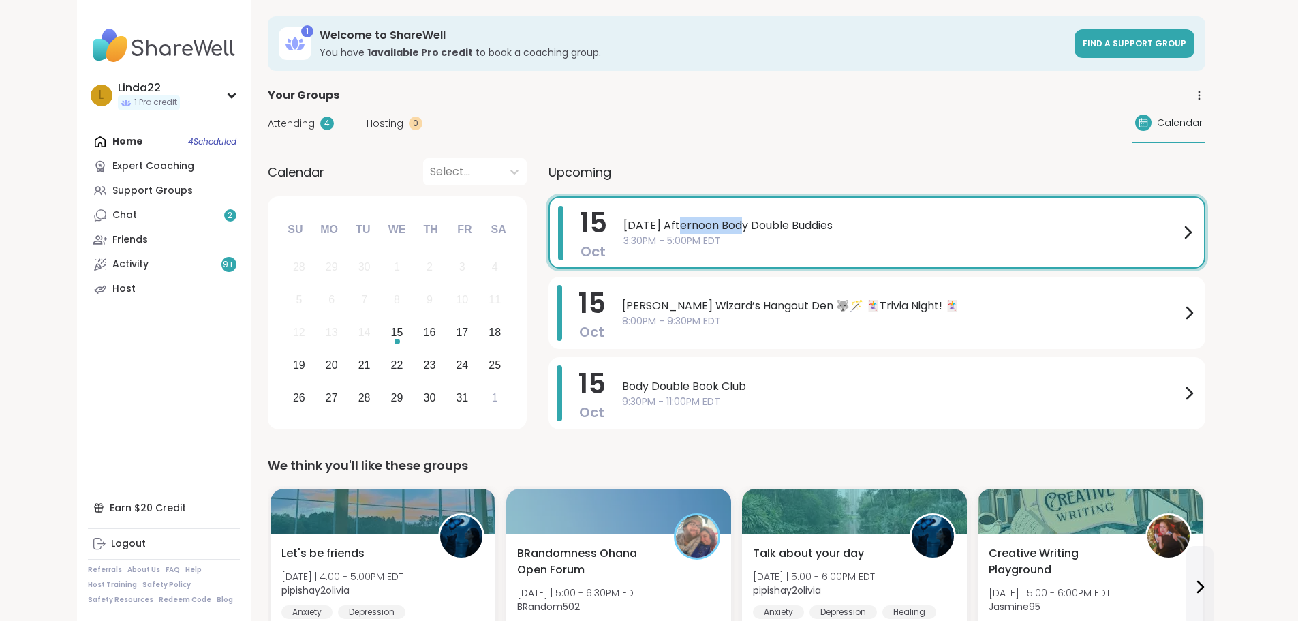
click at [654, 226] on span "[DATE] Afternoon Body Double Buddies" at bounding box center [902, 225] width 556 height 16
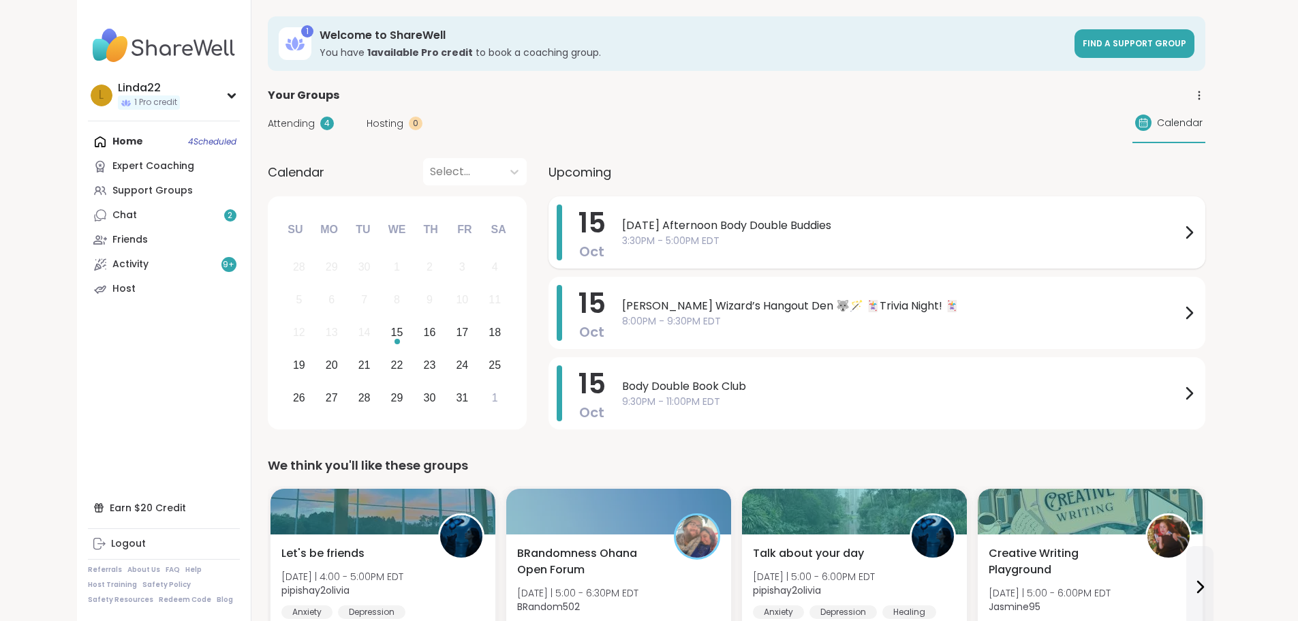
click at [695, 242] on span "3:30PM - 5:00PM EDT" at bounding box center [901, 241] width 559 height 14
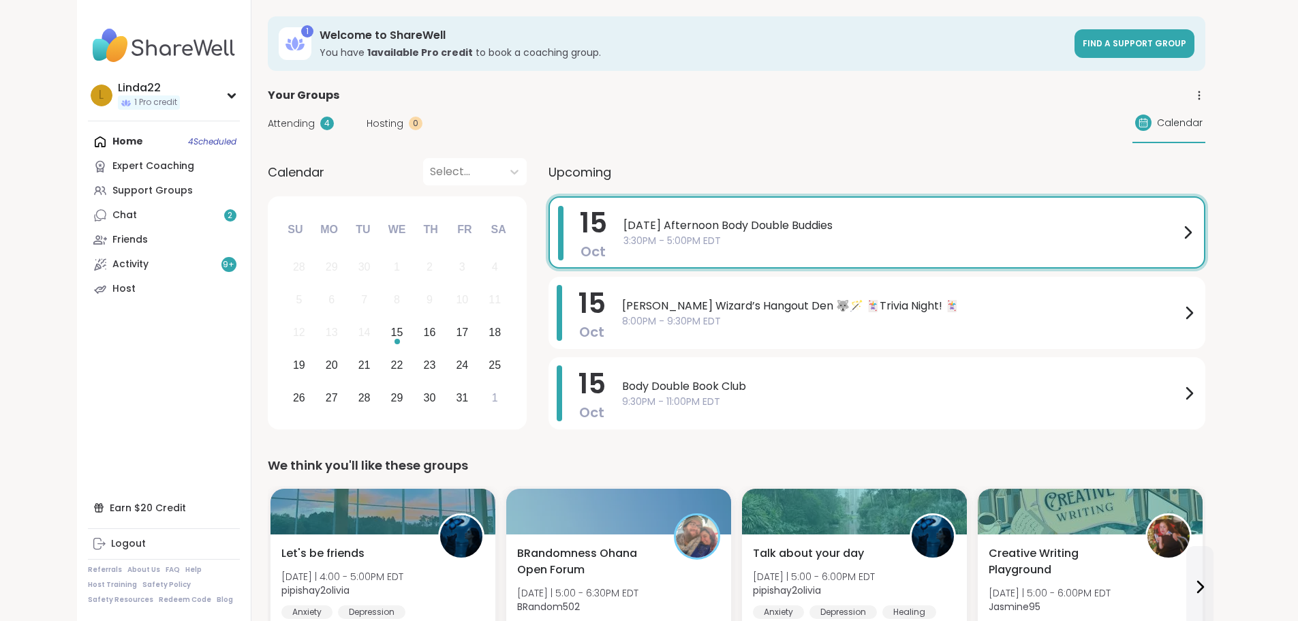
click at [695, 242] on span "3:30PM - 5:00PM EDT" at bounding box center [902, 241] width 556 height 14
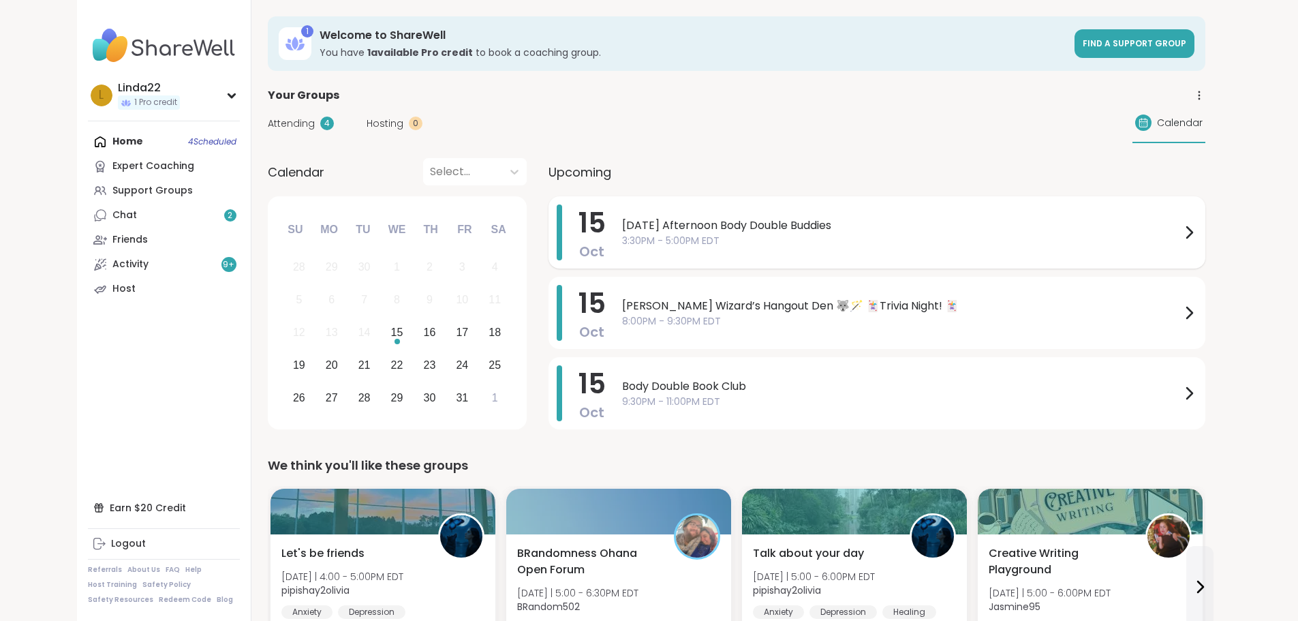
click at [695, 242] on span "3:30PM - 5:00PM EDT" at bounding box center [901, 241] width 559 height 14
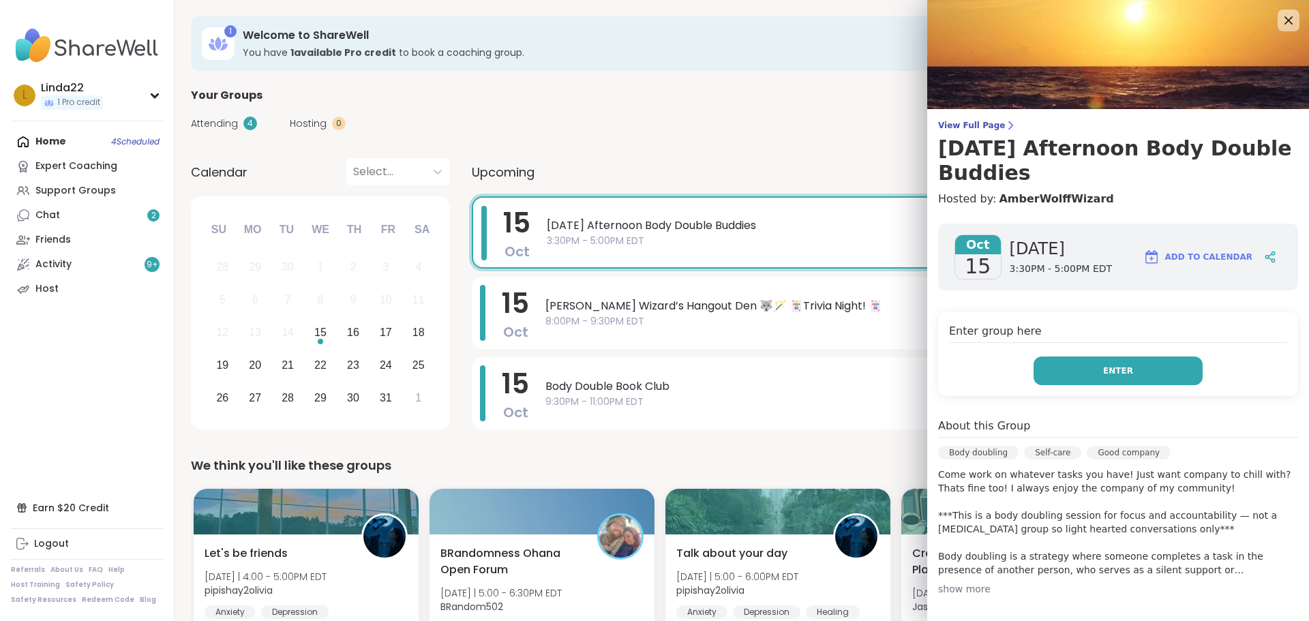
click at [1052, 376] on button "Enter" at bounding box center [1117, 370] width 169 height 29
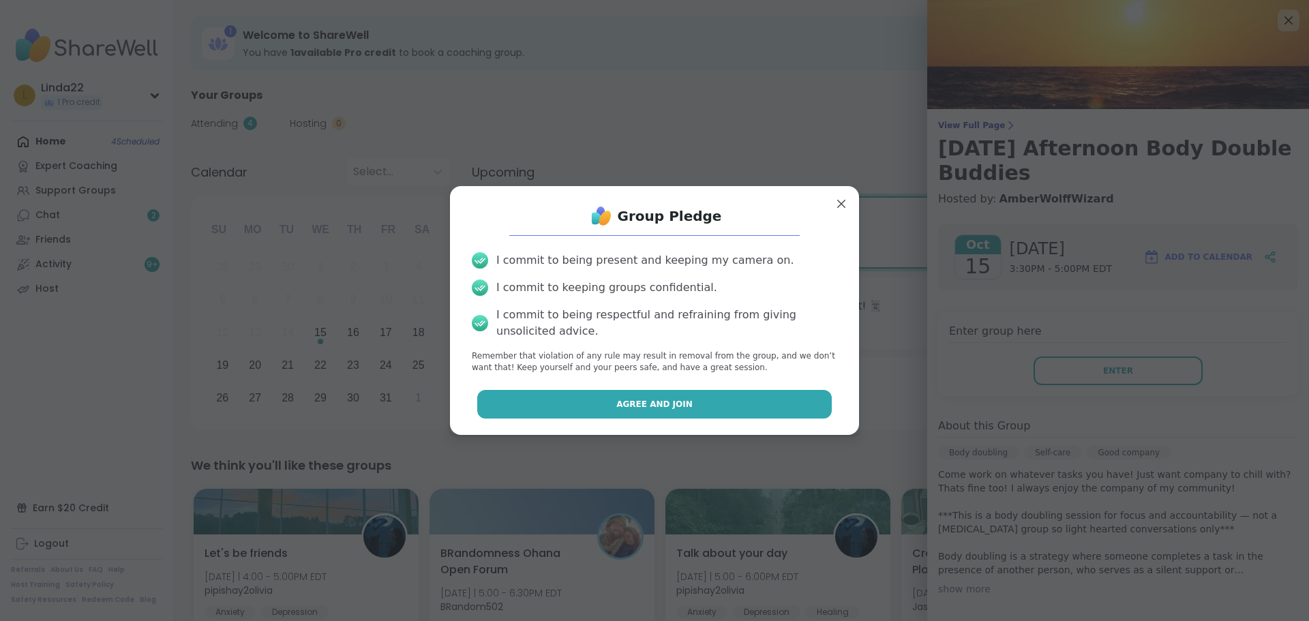
click at [795, 402] on button "Agree and Join" at bounding box center [654, 404] width 355 height 29
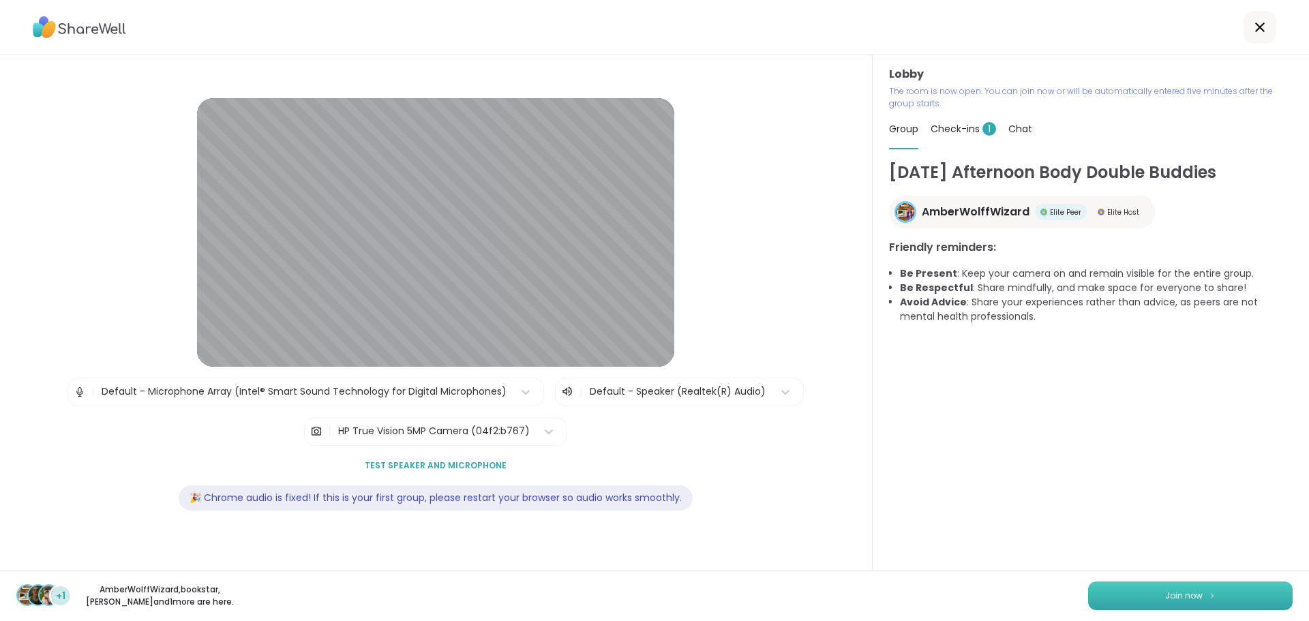
click at [1096, 587] on button "Join now" at bounding box center [1190, 595] width 204 height 29
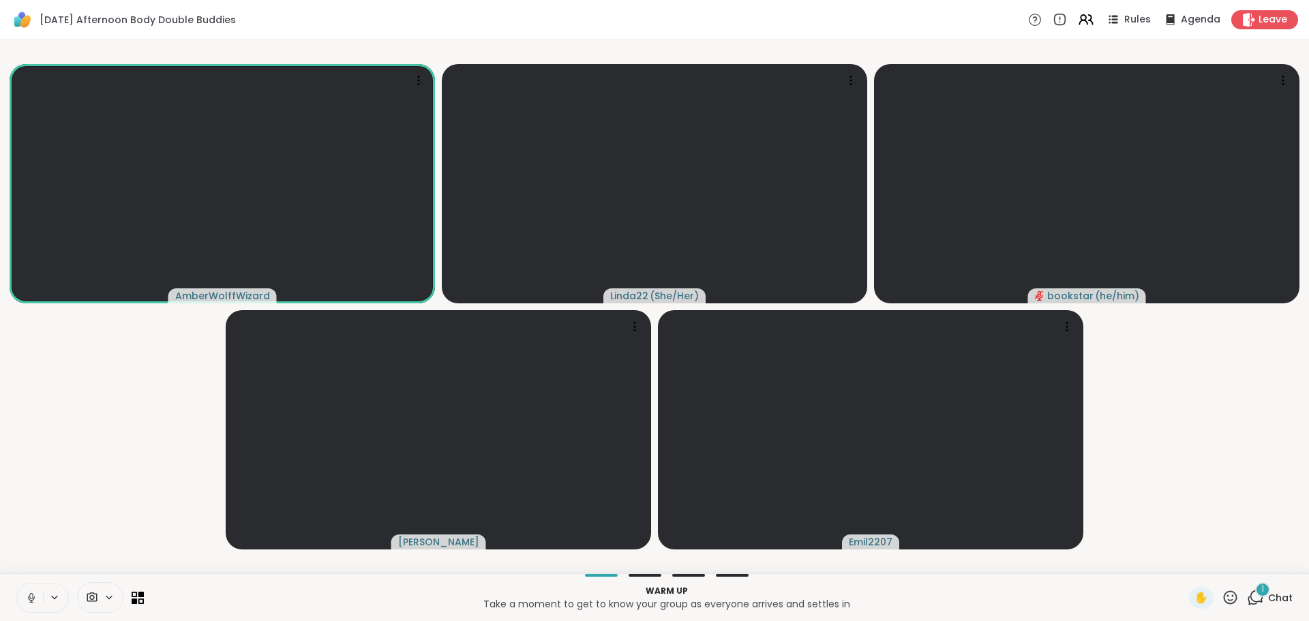
click at [30, 592] on icon at bounding box center [31, 598] width 12 height 12
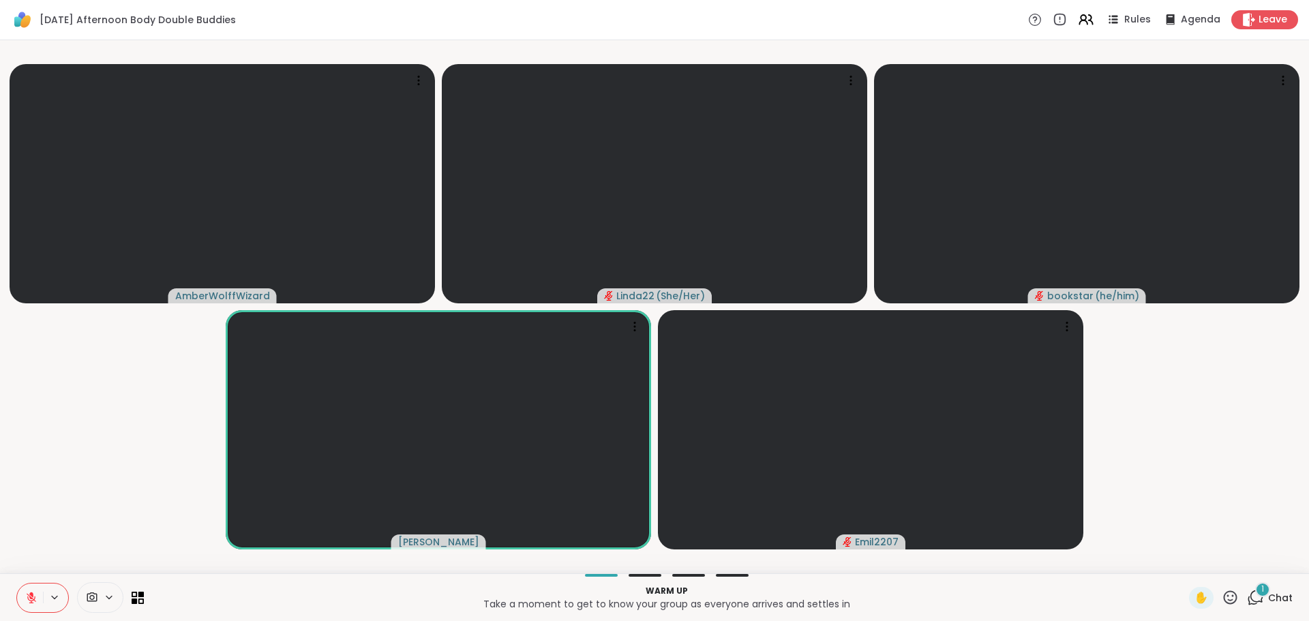
click at [1258, 590] on div "1" at bounding box center [1262, 589] width 15 height 15
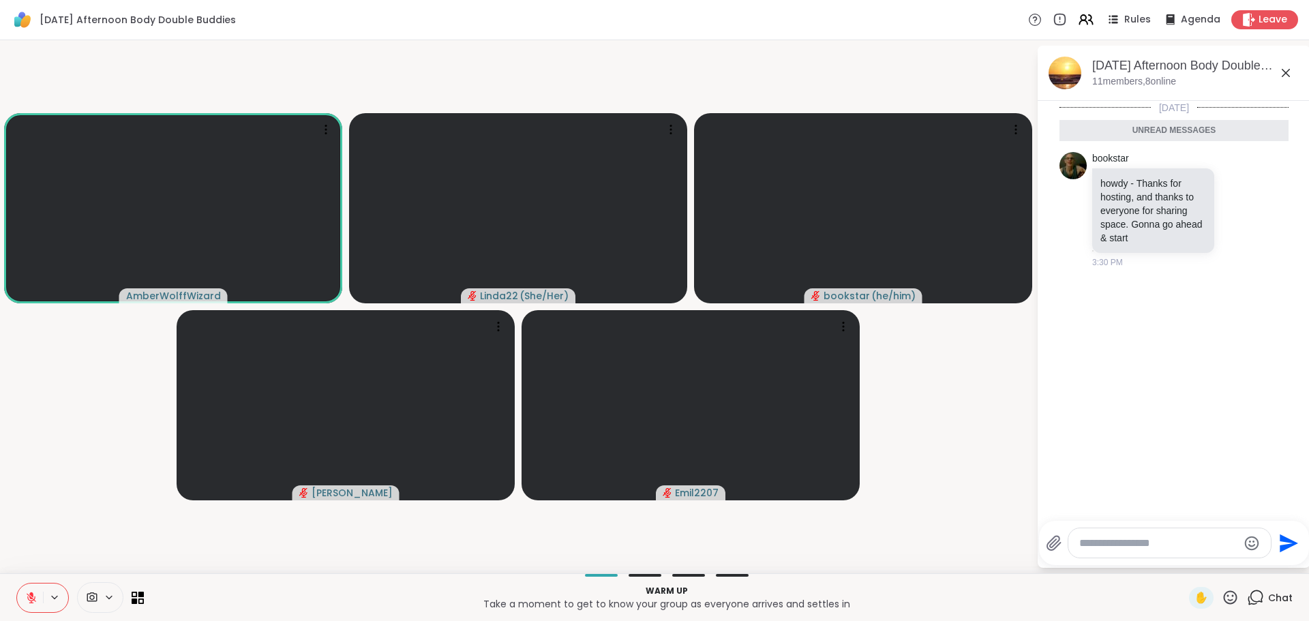
click at [1283, 72] on icon at bounding box center [1285, 73] width 16 height 16
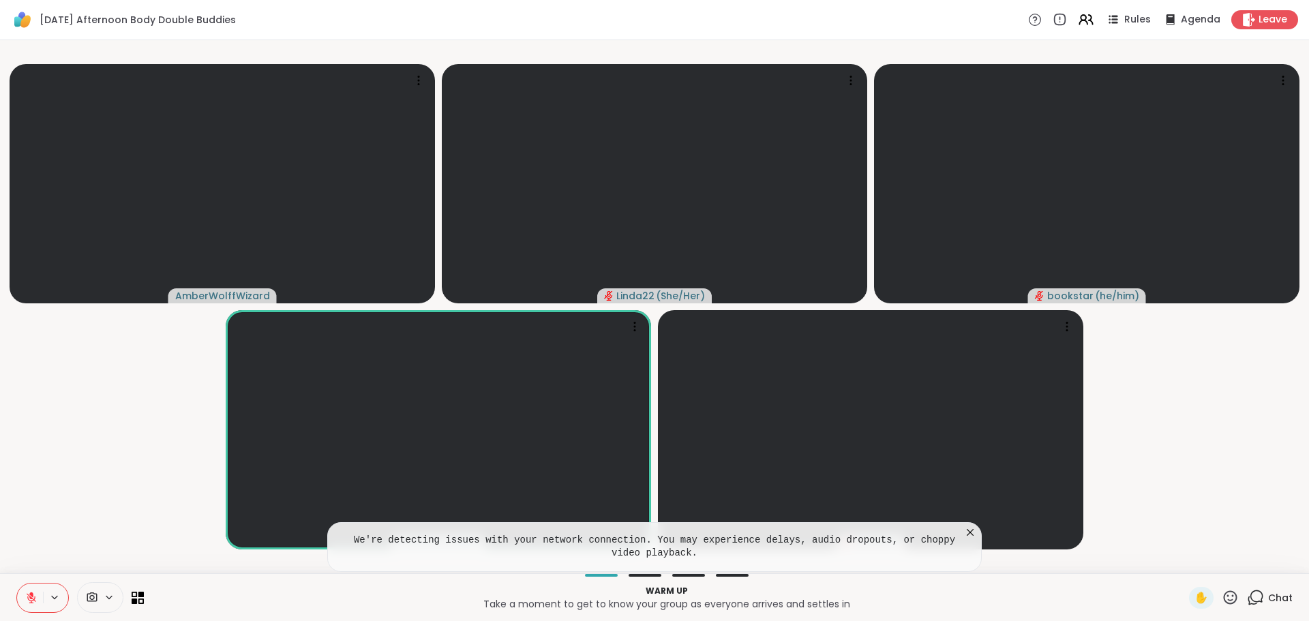
click at [970, 533] on icon at bounding box center [970, 533] width 14 height 14
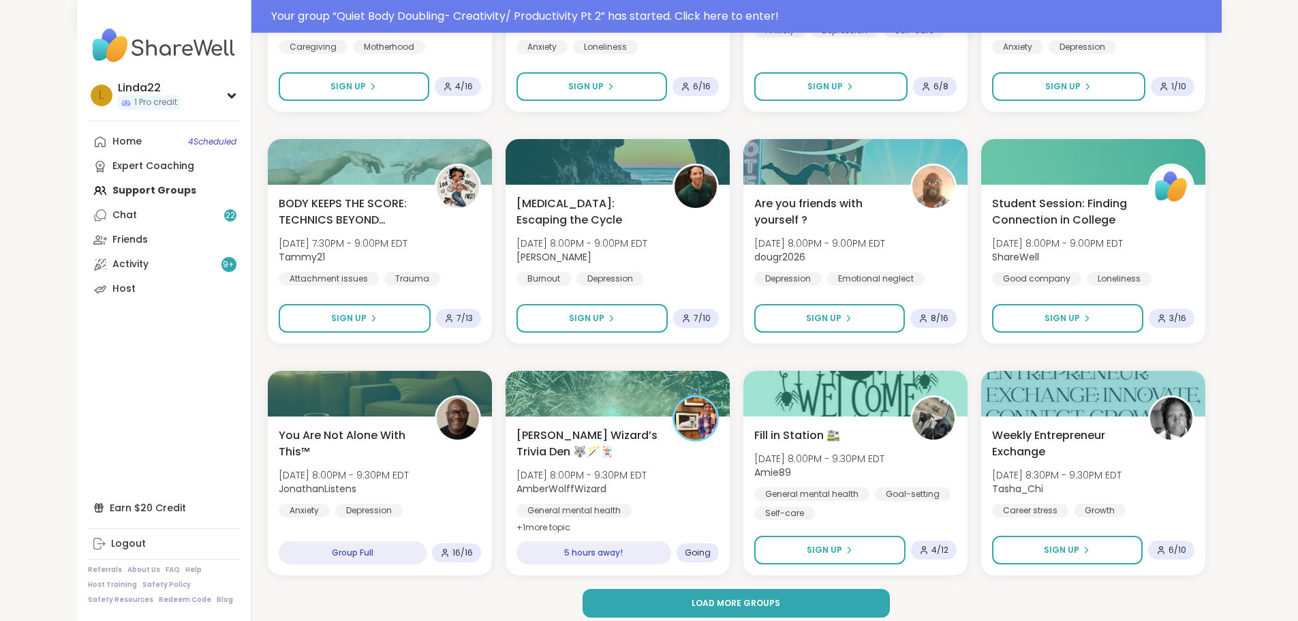
scroll to position [1772, 0]
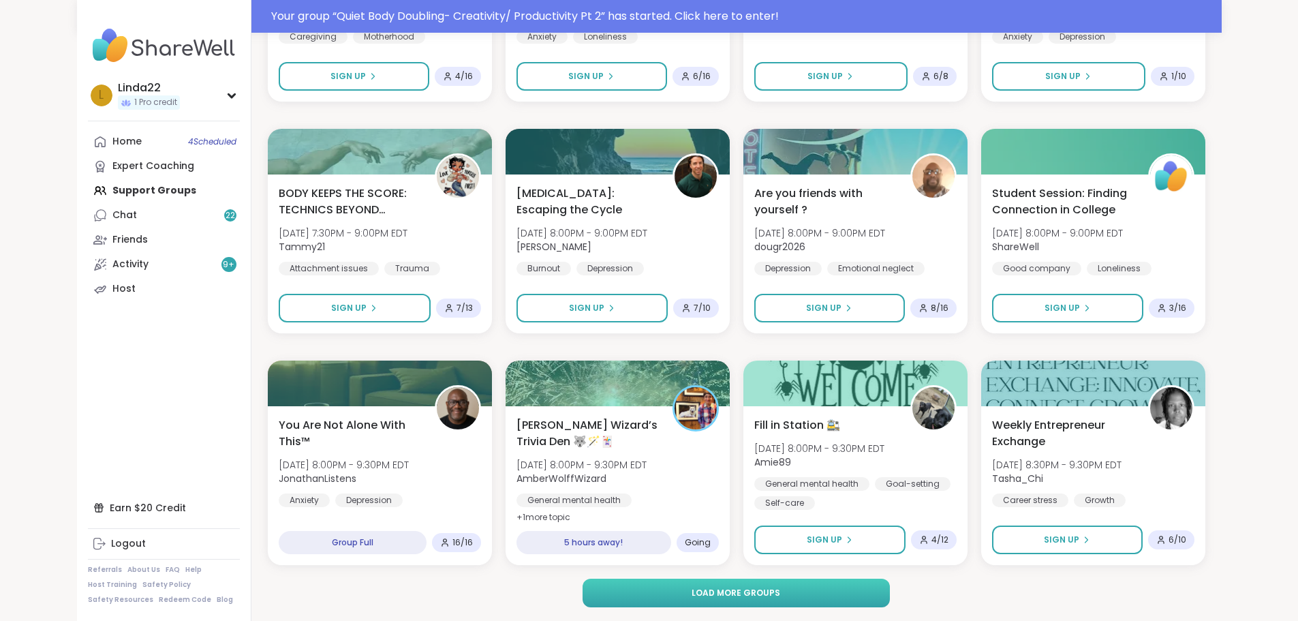
click at [656, 596] on button "Load more groups" at bounding box center [736, 593] width 307 height 29
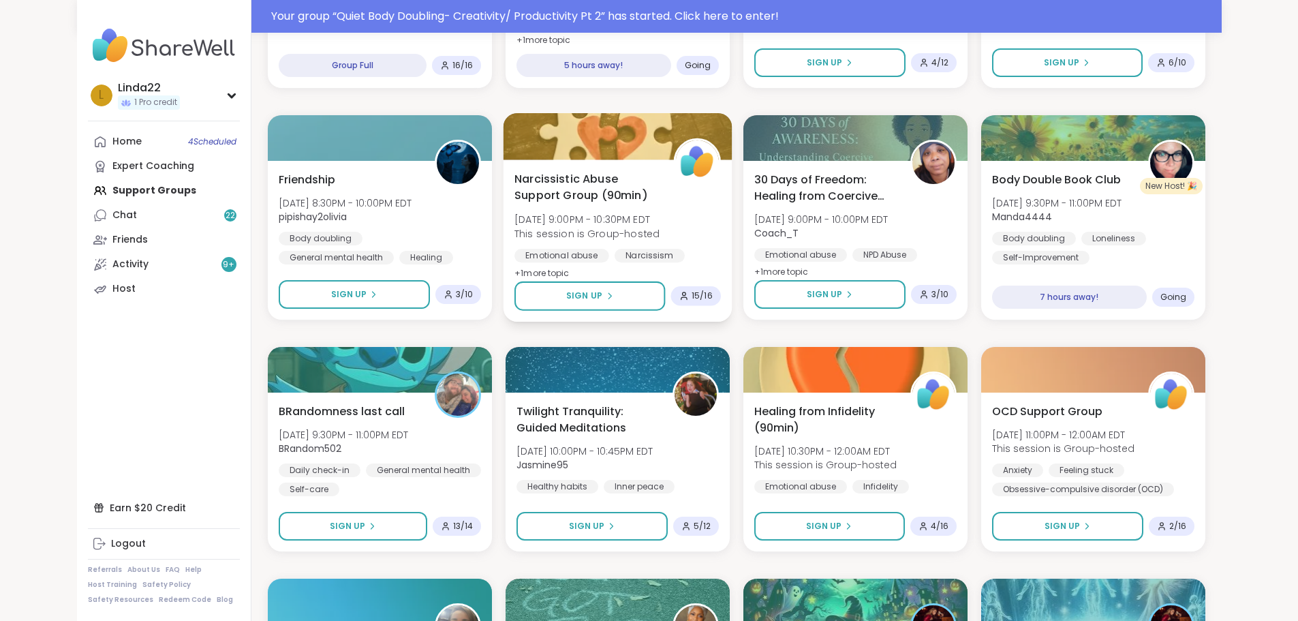
scroll to position [2181, 0]
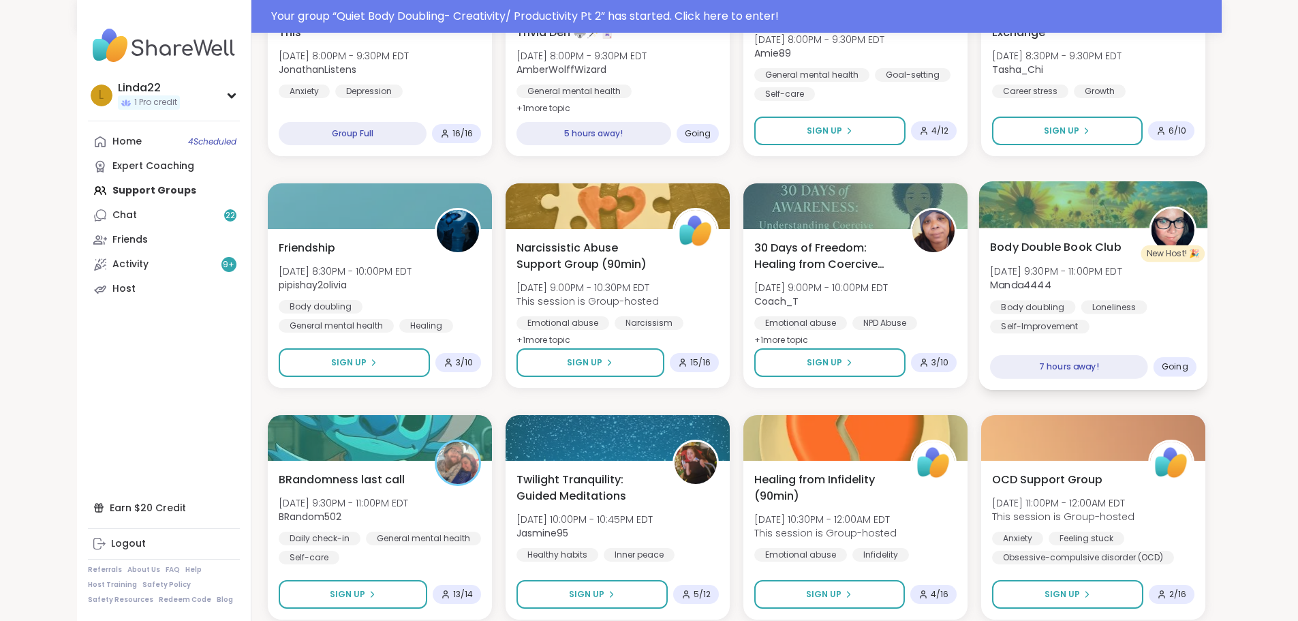
click at [1089, 207] on div at bounding box center [1093, 204] width 229 height 46
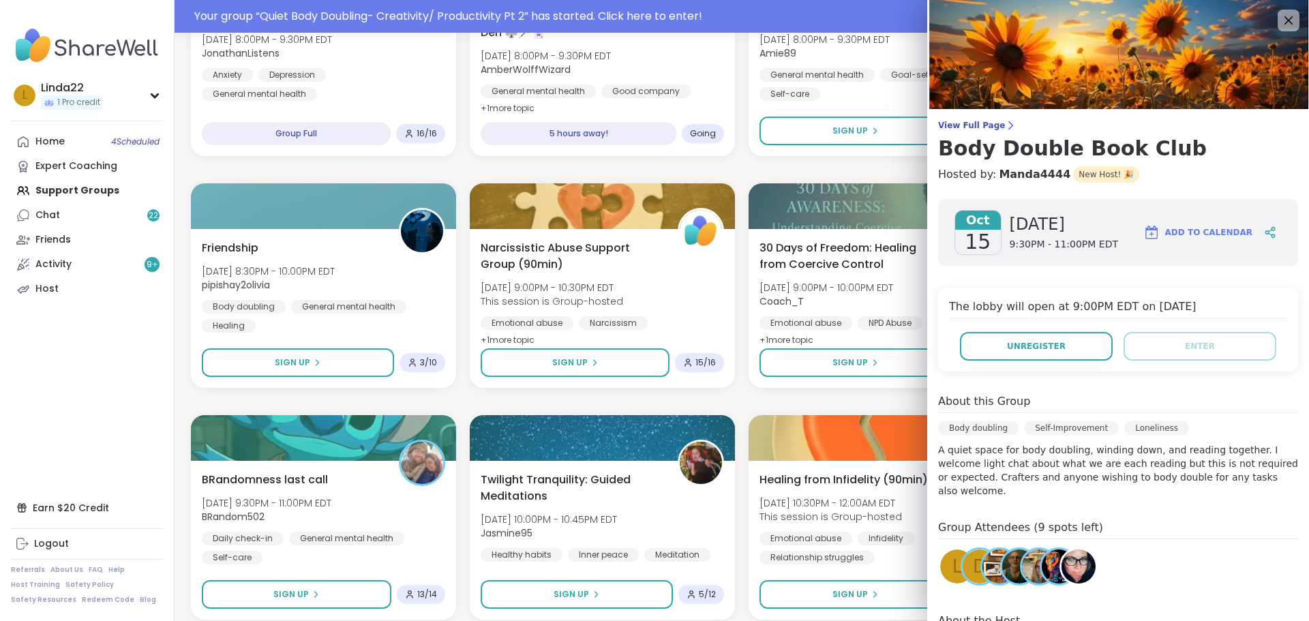
click at [962, 549] on div "d" at bounding box center [979, 566] width 34 height 34
click at [669, 173] on div "Depression: You are not alone Wed, Oct 15 | 1:30PM - 2:30PM EDT This session is…" at bounding box center [741, 170] width 1101 height 4144
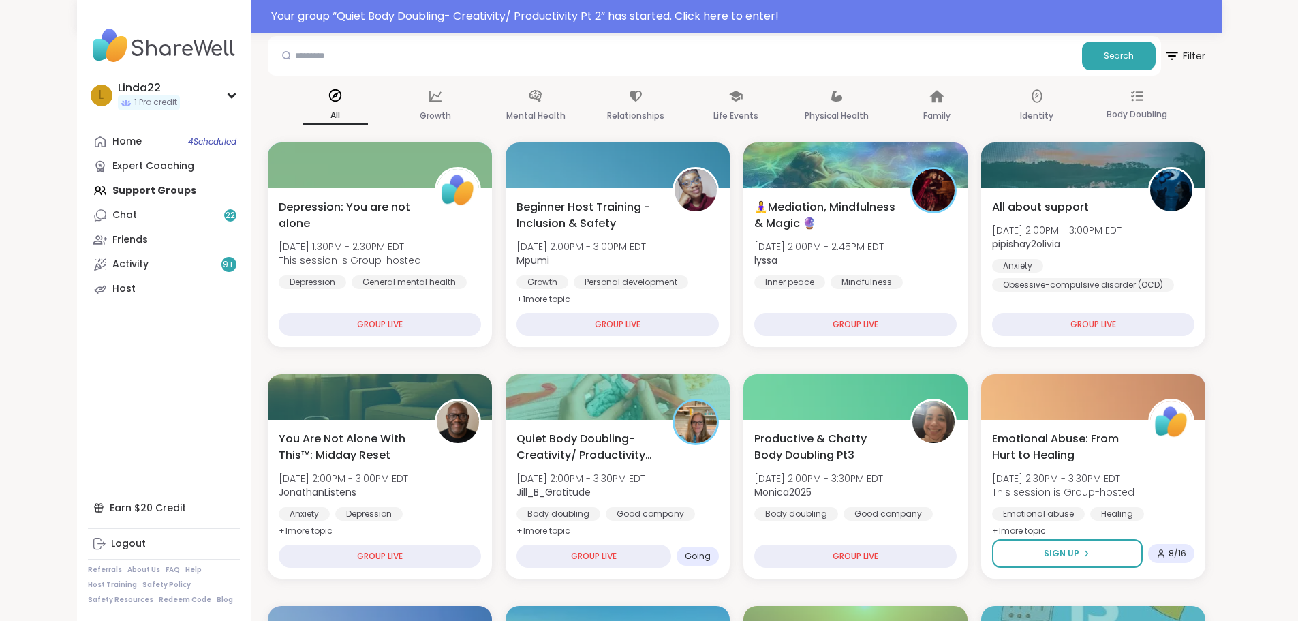
scroll to position [0, 0]
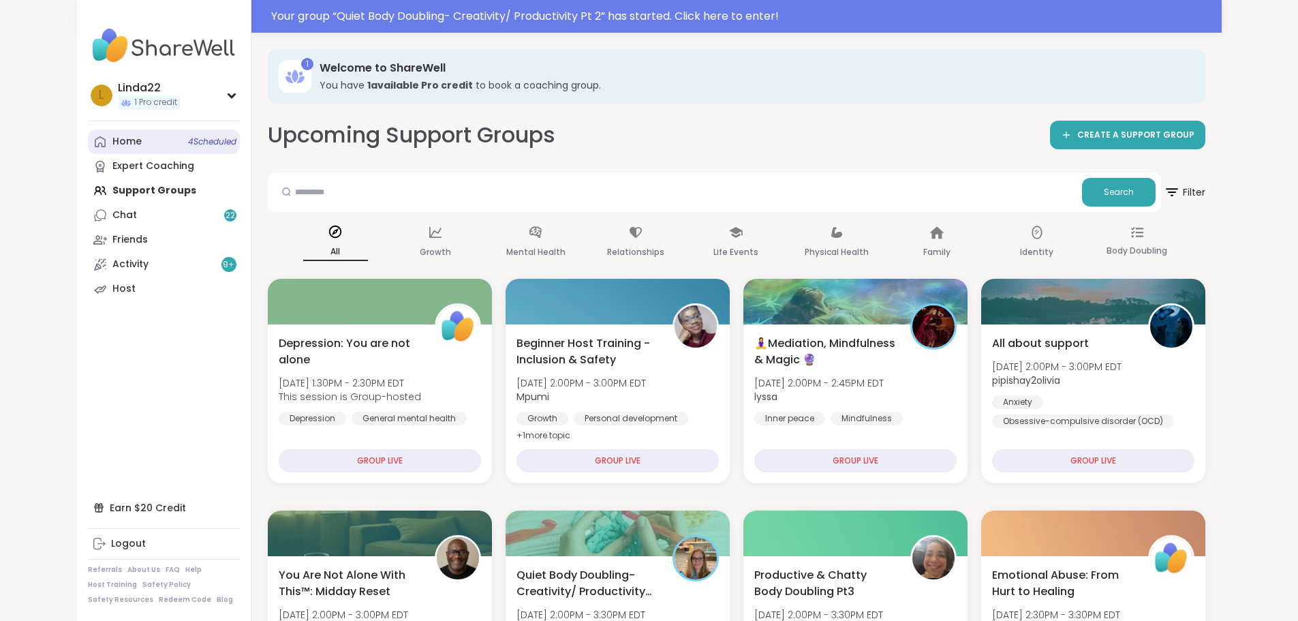
click at [88, 147] on link "Home 4 Scheduled" at bounding box center [164, 142] width 152 height 25
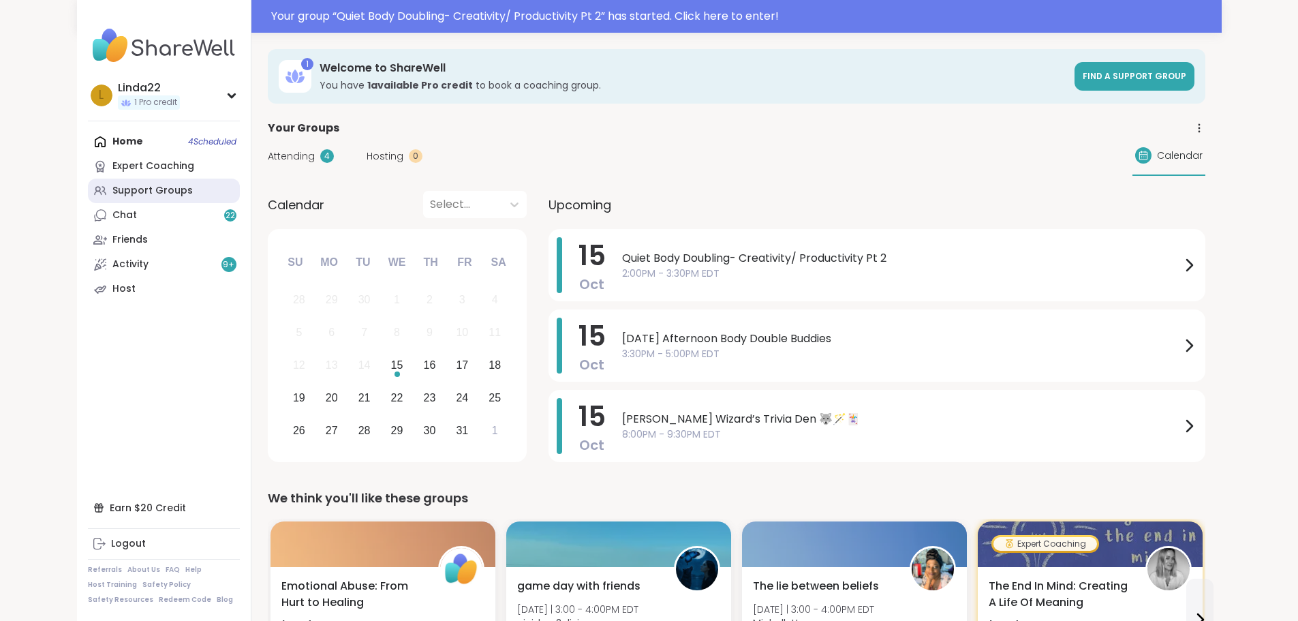
click at [124, 193] on link "Support Groups" at bounding box center [164, 191] width 152 height 25
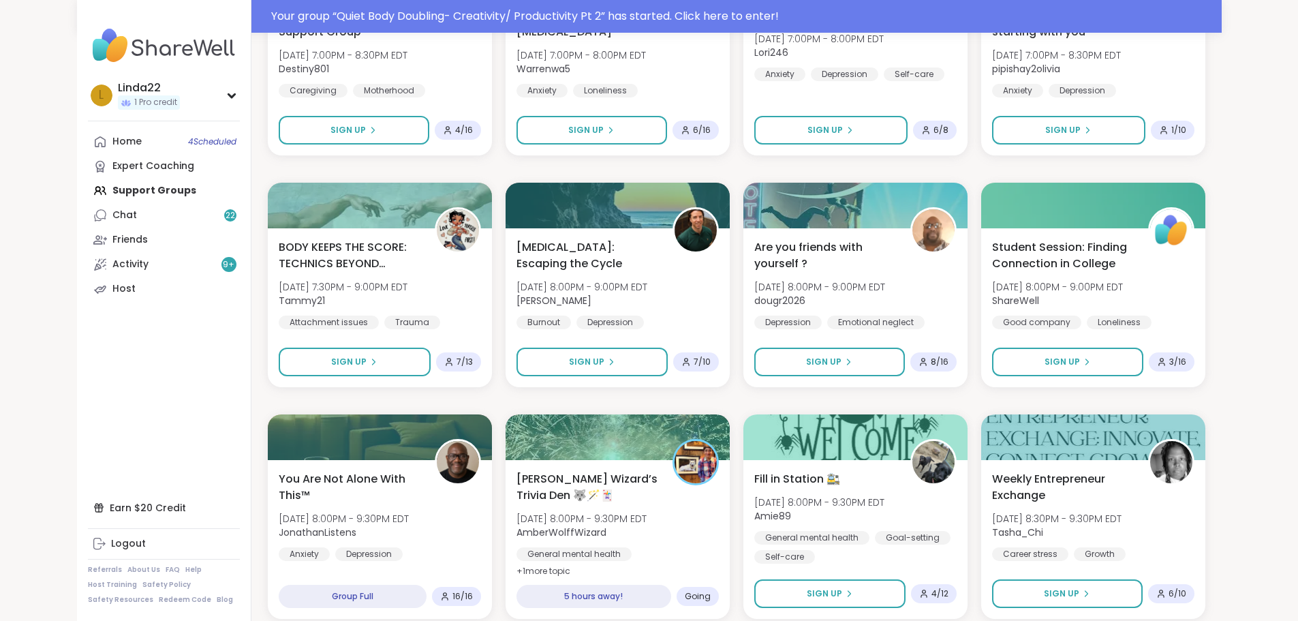
scroll to position [1772, 0]
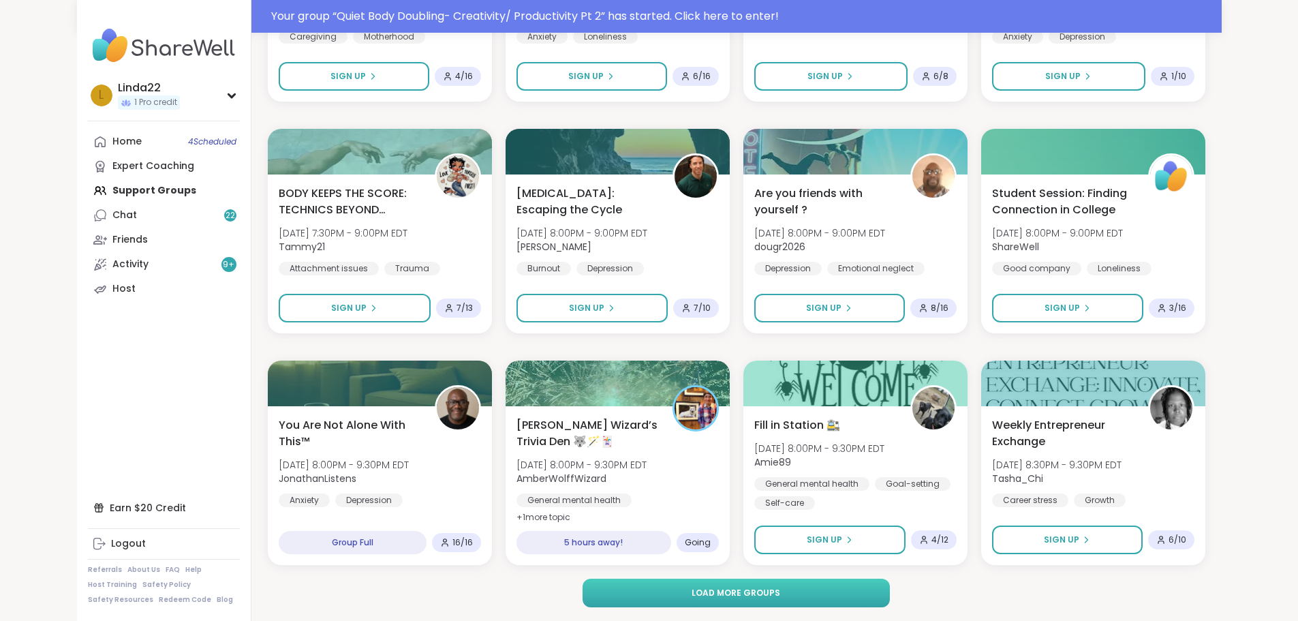
click at [633, 593] on button "Load more groups" at bounding box center [736, 593] width 307 height 29
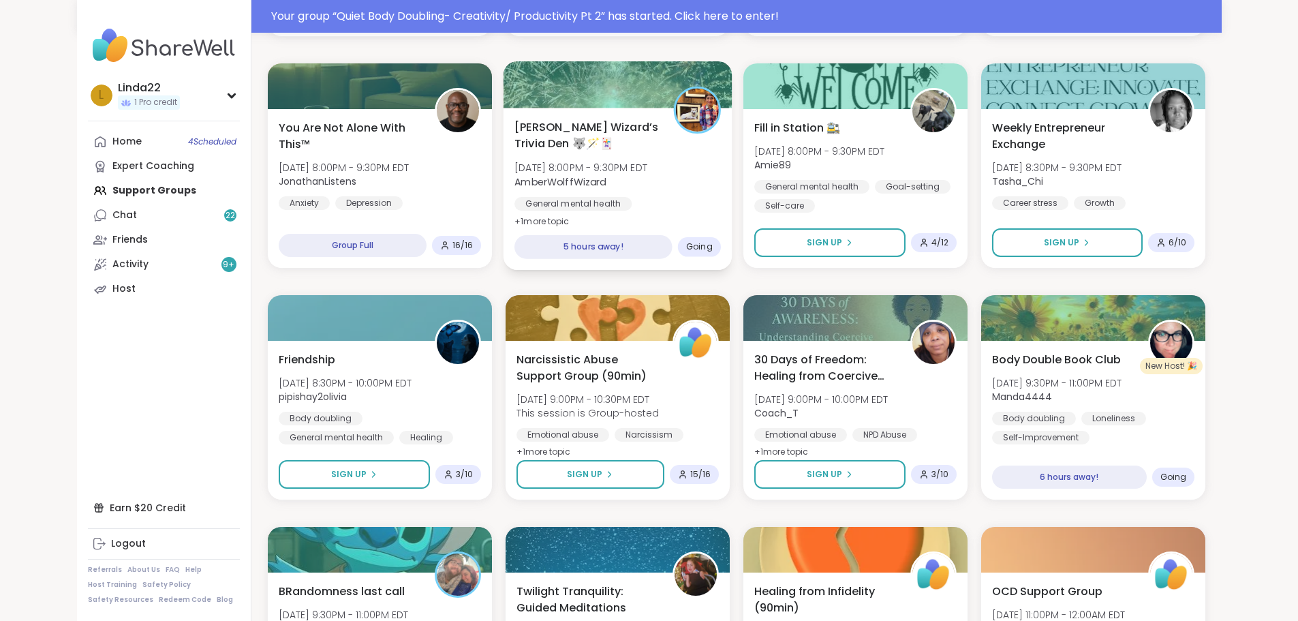
scroll to position [2045, 0]
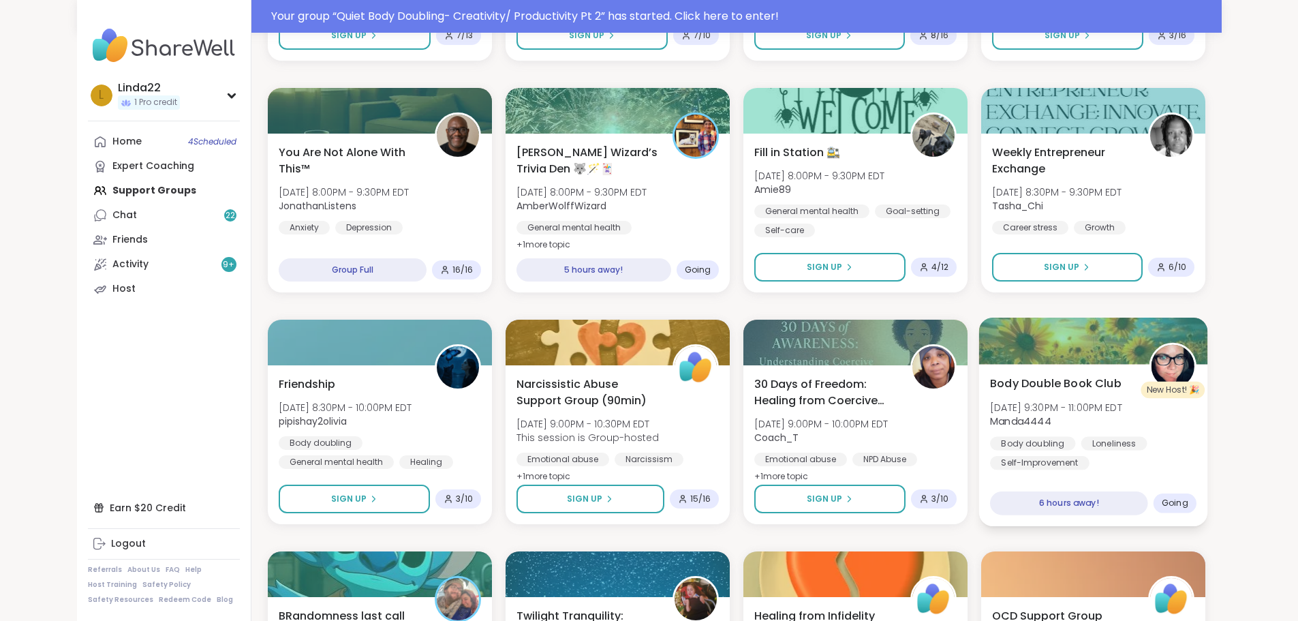
click at [1099, 343] on div at bounding box center [1093, 341] width 229 height 46
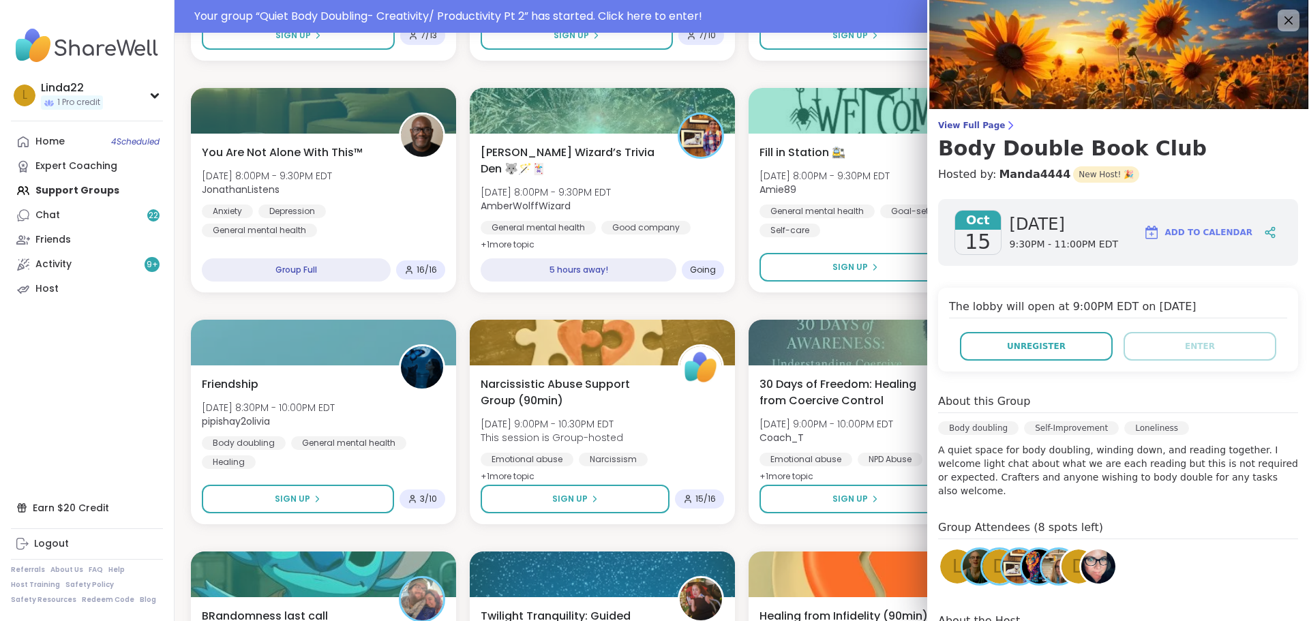
click at [863, 298] on div "Depression: You are not alone Wed, Oct 15 | 1:30PM - 2:30PM EDT This session is…" at bounding box center [741, 306] width 1101 height 4144
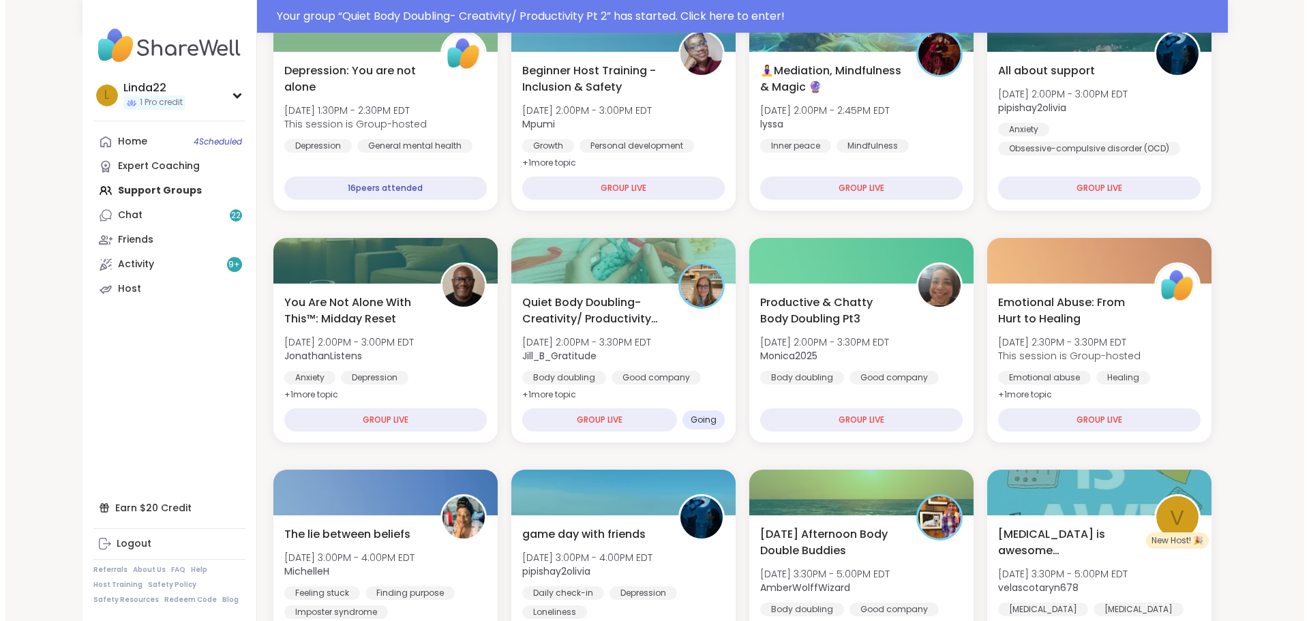
scroll to position [0, 0]
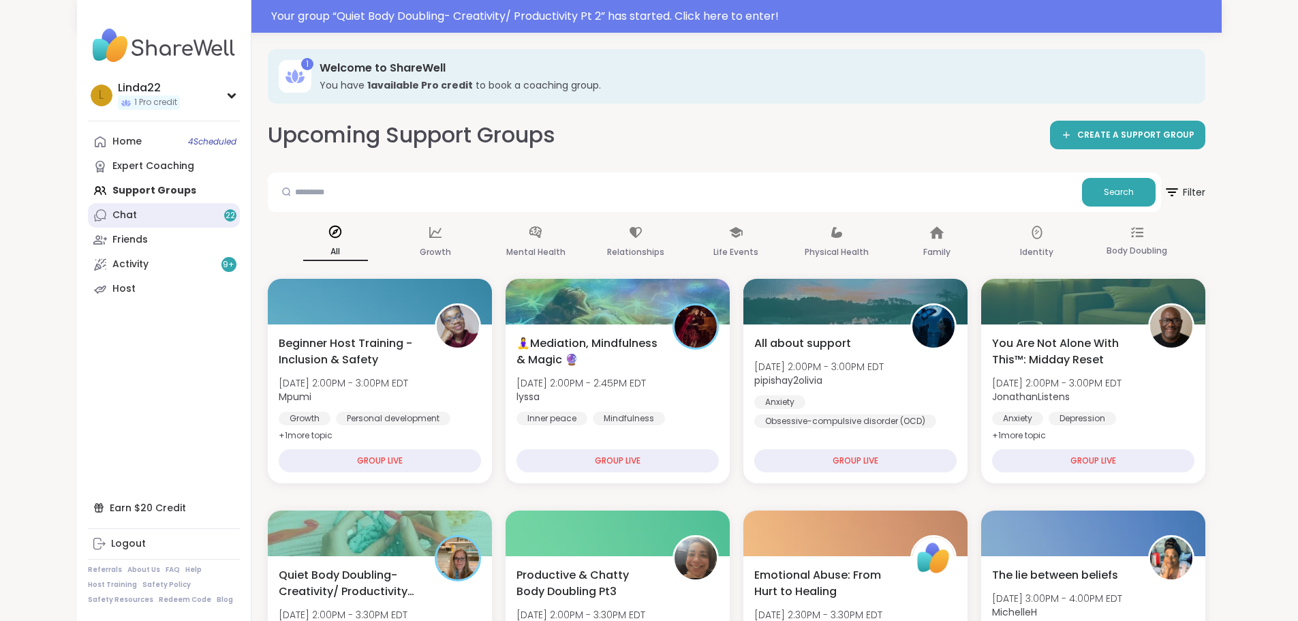
click at [123, 219] on link "Chat 22" at bounding box center [164, 215] width 152 height 25
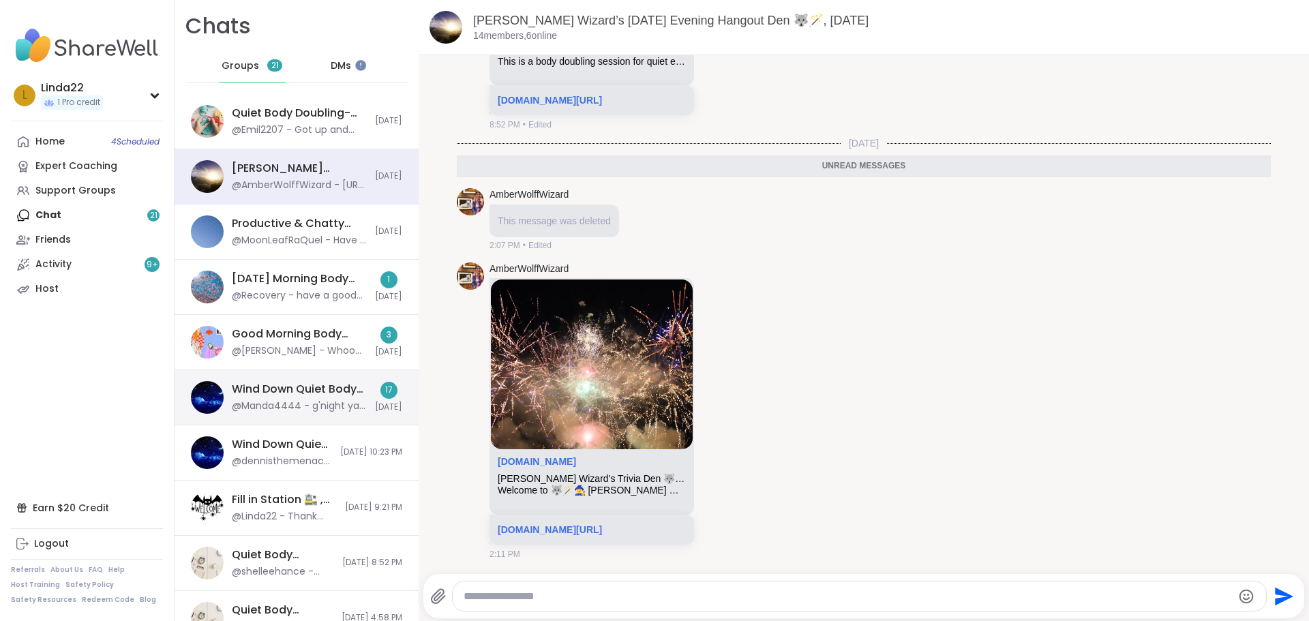
click at [254, 382] on div "Wind Down Quiet Body Doubling - Tuesday, Oct 14" at bounding box center [299, 389] width 135 height 15
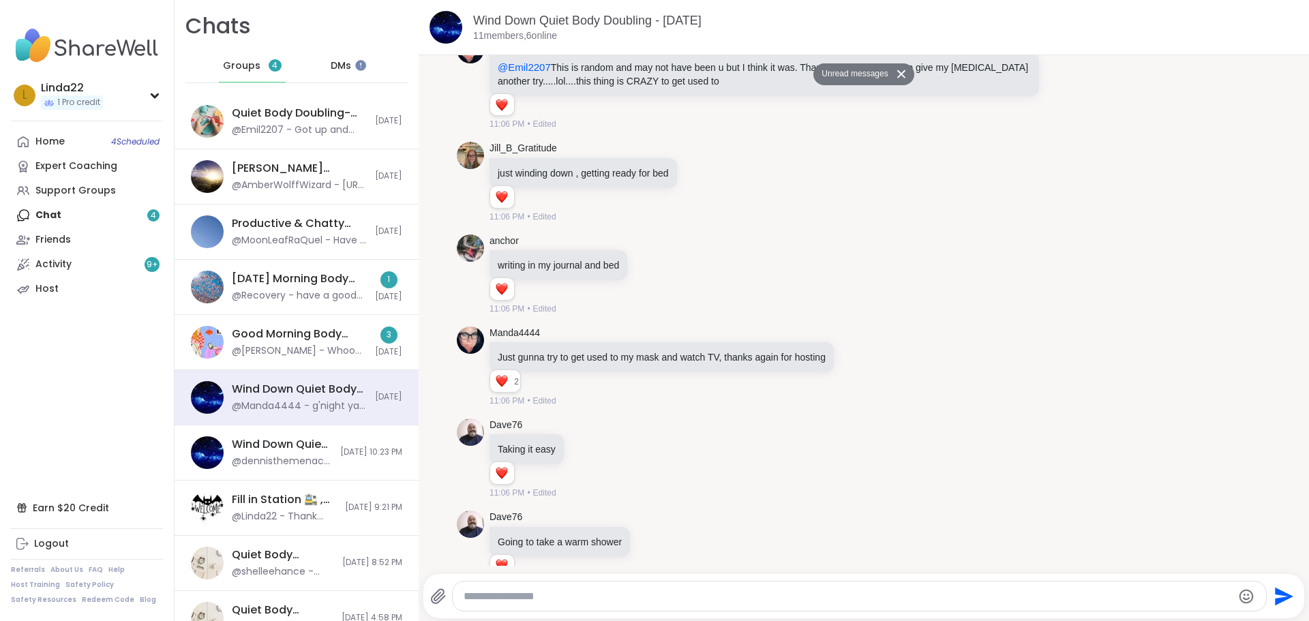
scroll to position [742, 0]
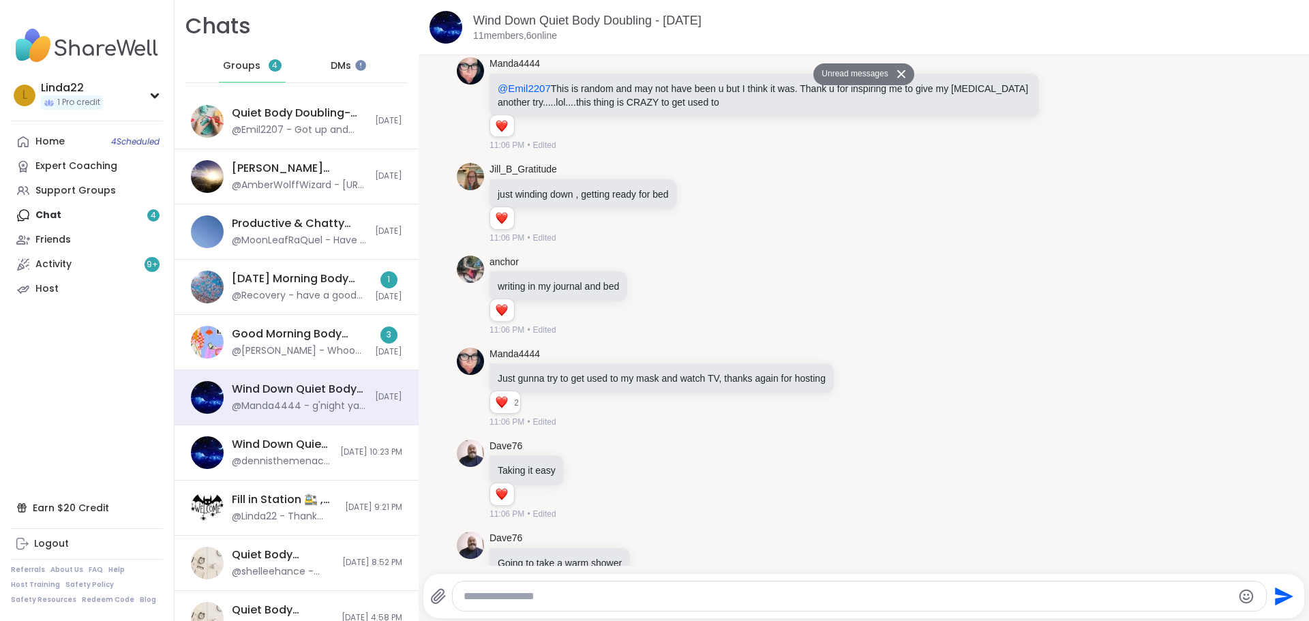
click at [892, 67] on button at bounding box center [903, 74] width 22 height 20
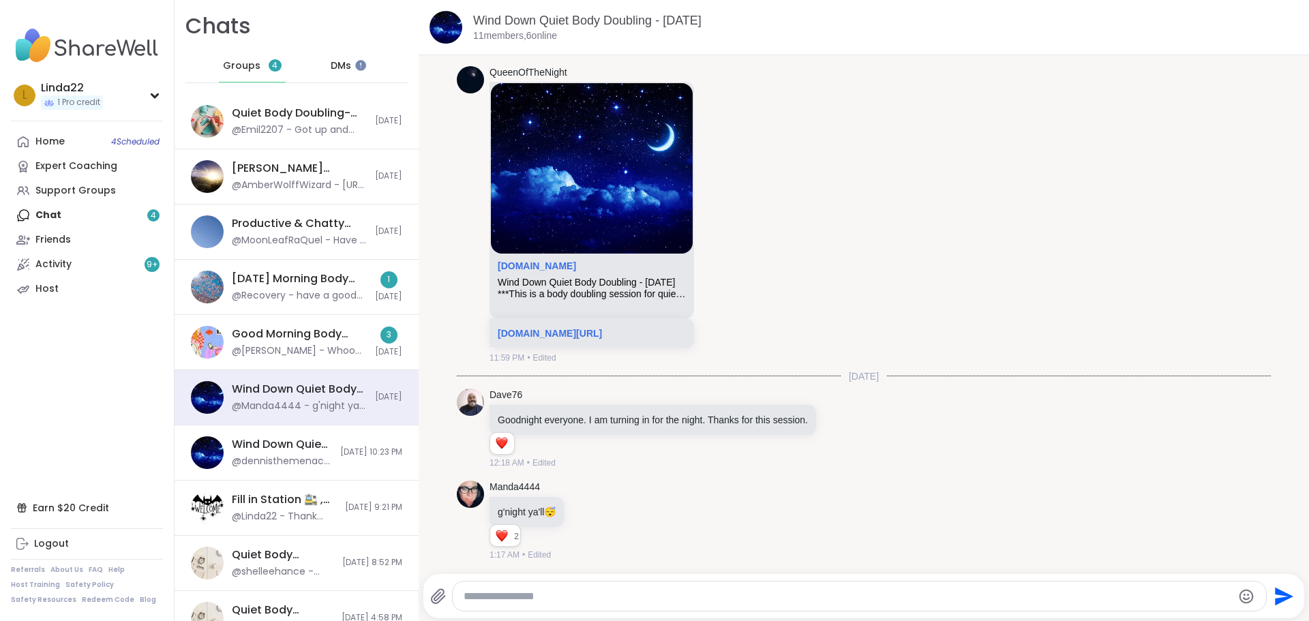
scroll to position [1868, 0]
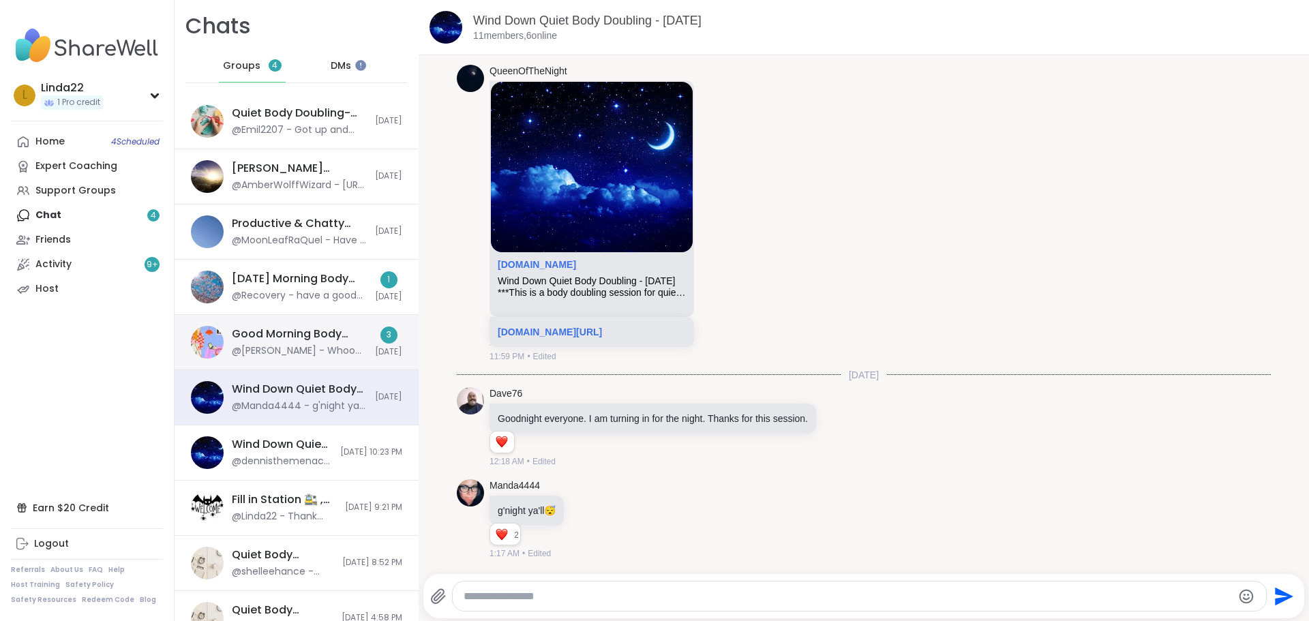
click at [309, 346] on div "@Adrienne_QueenOfTheDawn - Whoops so sorry I missed the end of the session!!! I…" at bounding box center [299, 351] width 135 height 14
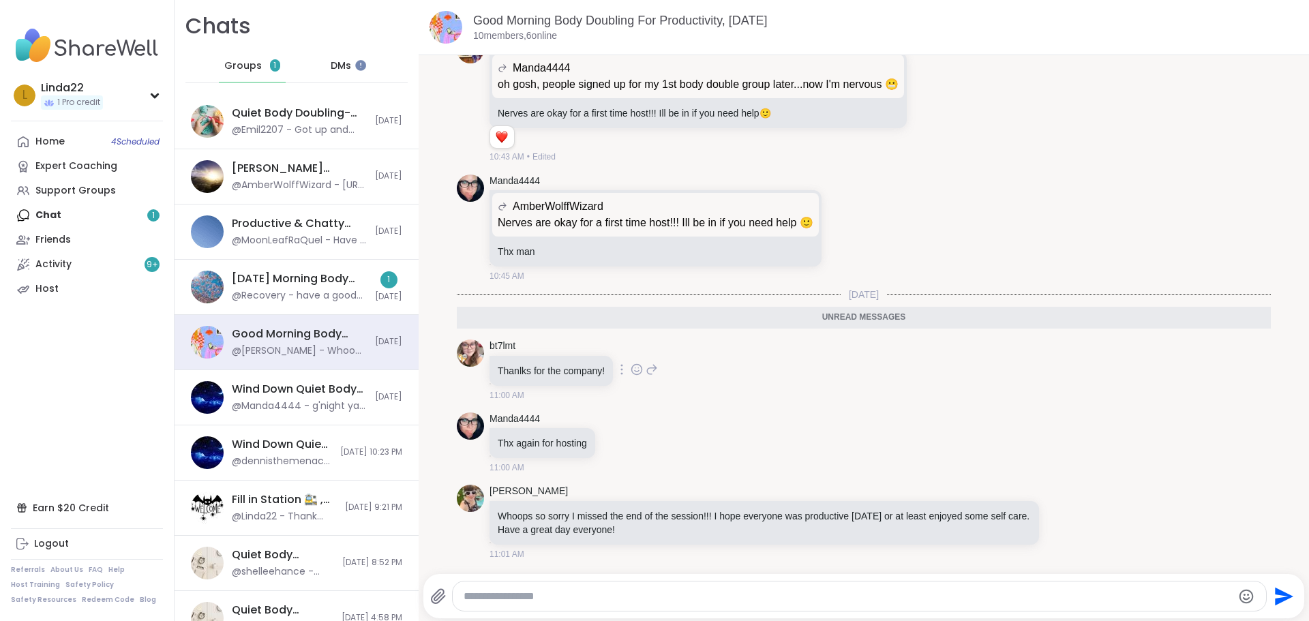
scroll to position [0, 0]
click at [348, 286] on div "Wednesday Morning Body Double Buddies, Oct 15" at bounding box center [299, 278] width 135 height 15
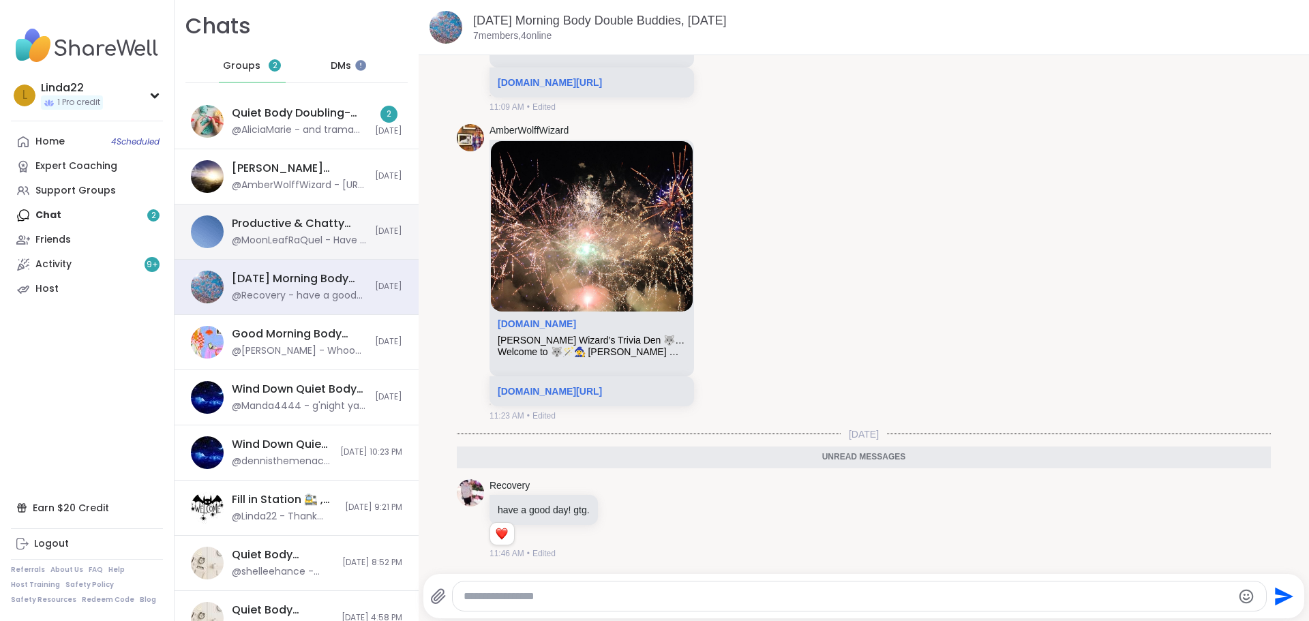
click at [324, 219] on div "Productive & Chatty Body Doubling Pt 2, Oct 15" at bounding box center [299, 223] width 135 height 15
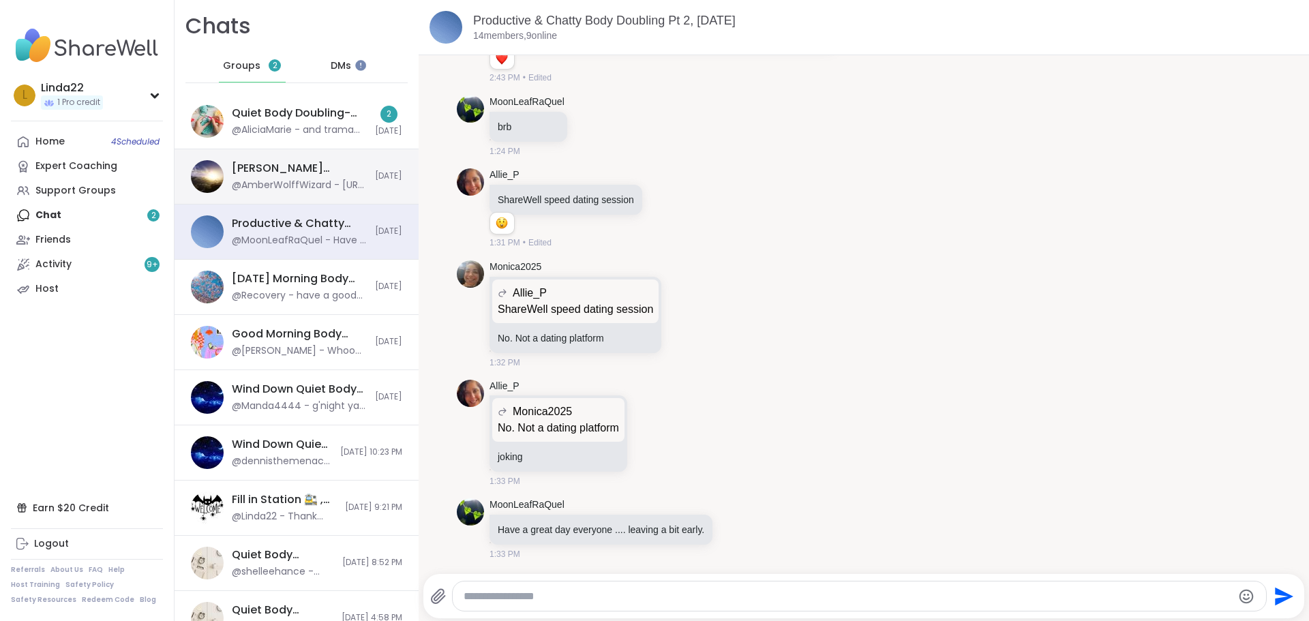
click at [313, 173] on div "Wolff Wizard’s Tuesday Evening Hangout Den 🐺🪄, Oct 14" at bounding box center [299, 168] width 135 height 15
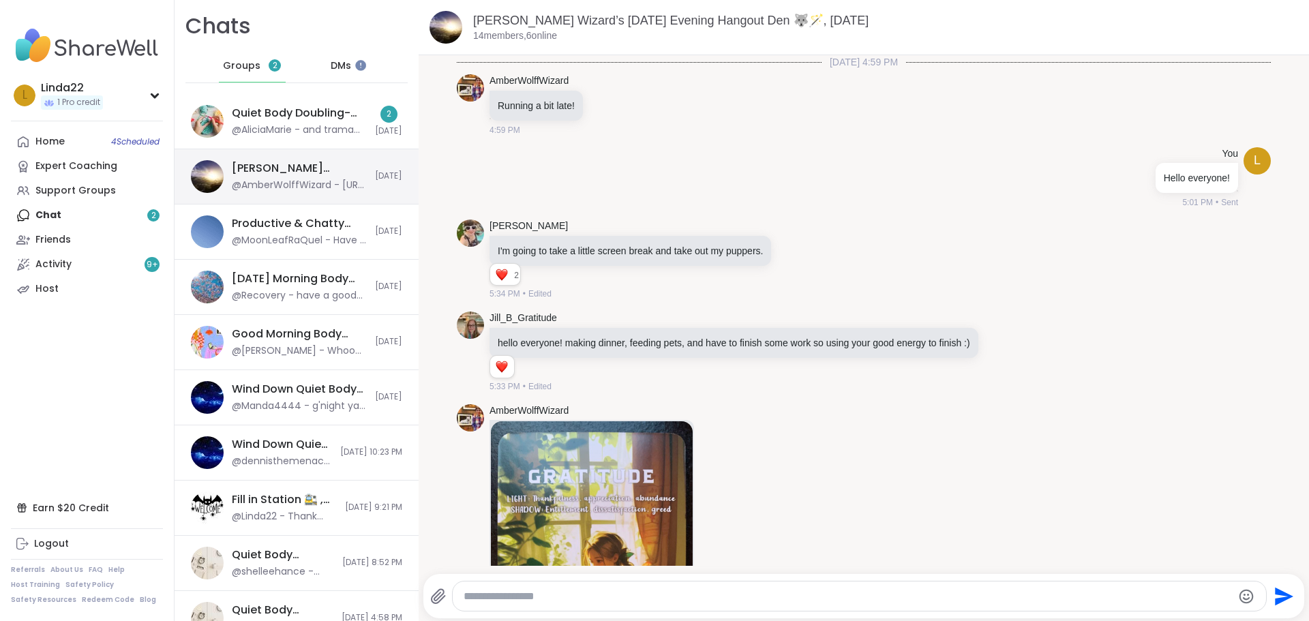
scroll to position [3610, 0]
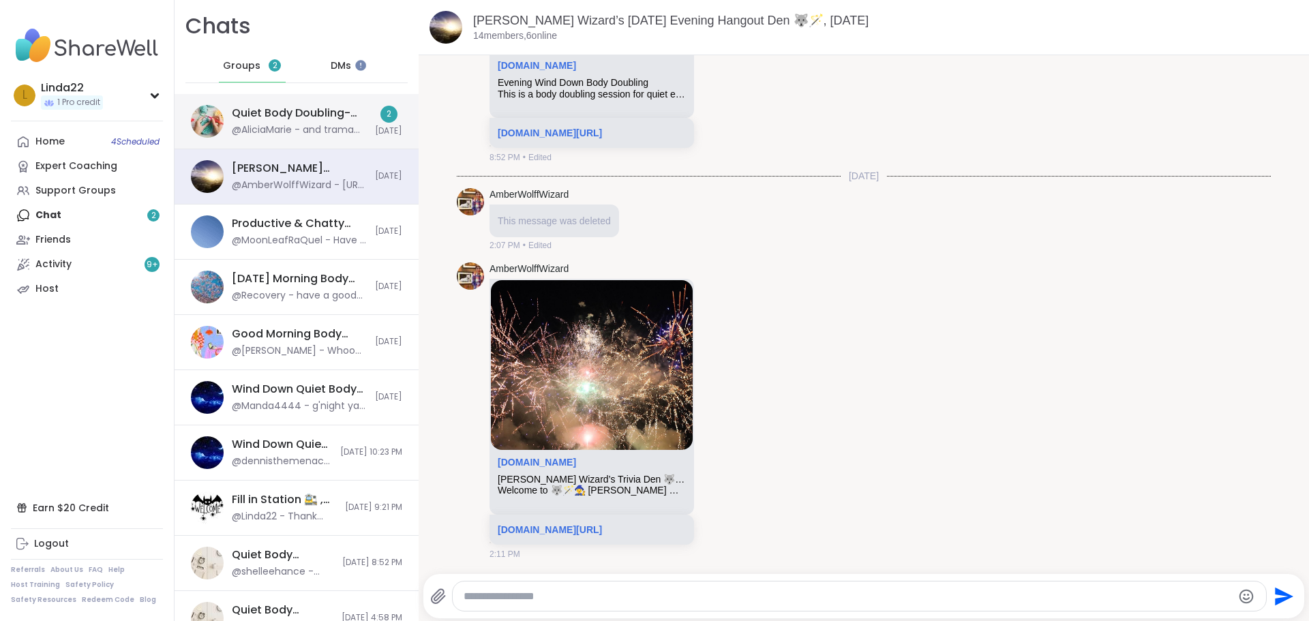
click at [329, 127] on div "@AliciaMarie - and trama therpaist" at bounding box center [299, 130] width 135 height 14
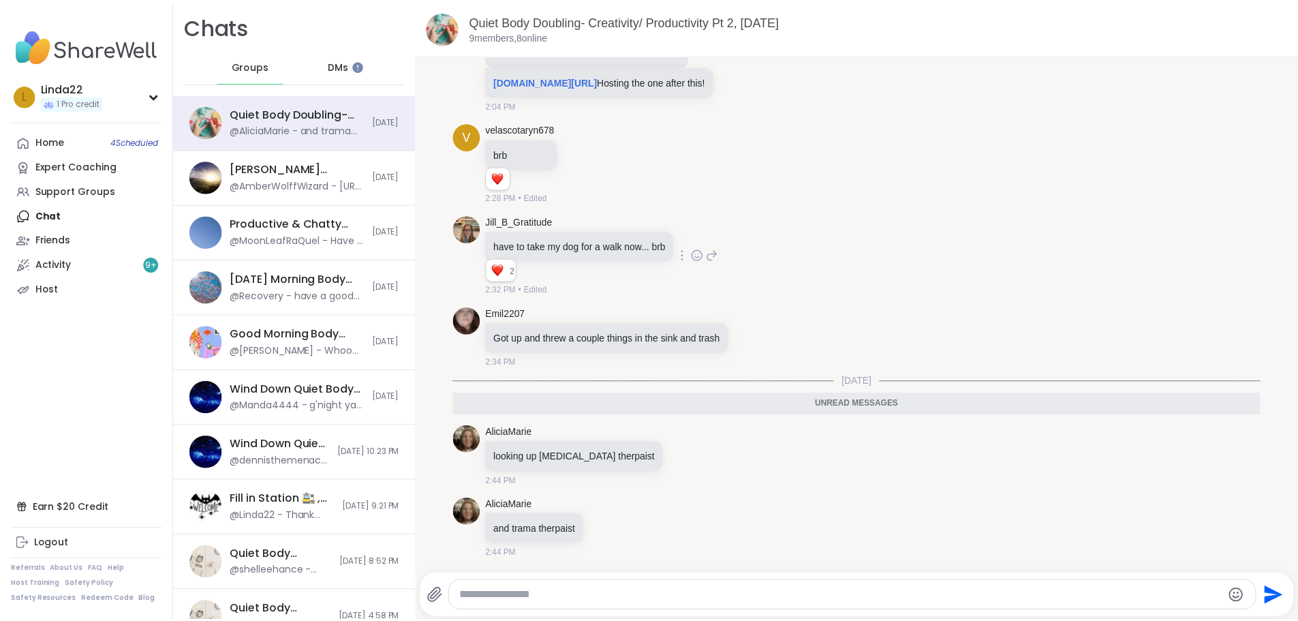
scroll to position [0, 0]
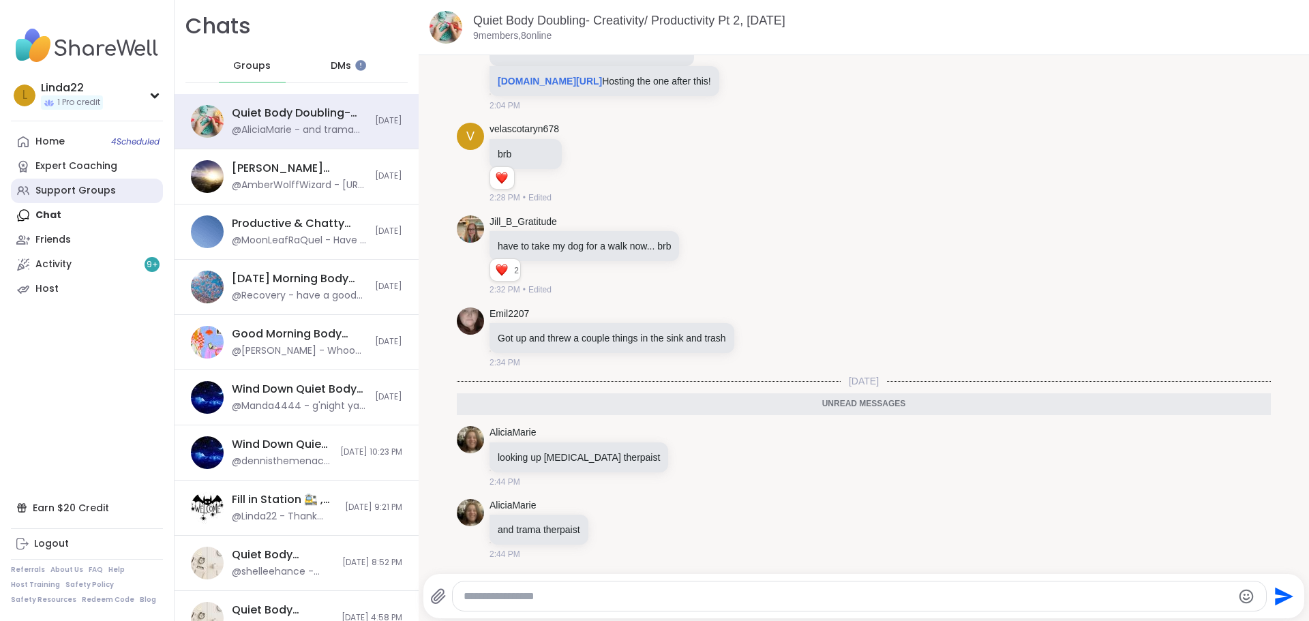
click at [112, 194] on link "Support Groups" at bounding box center [87, 191] width 152 height 25
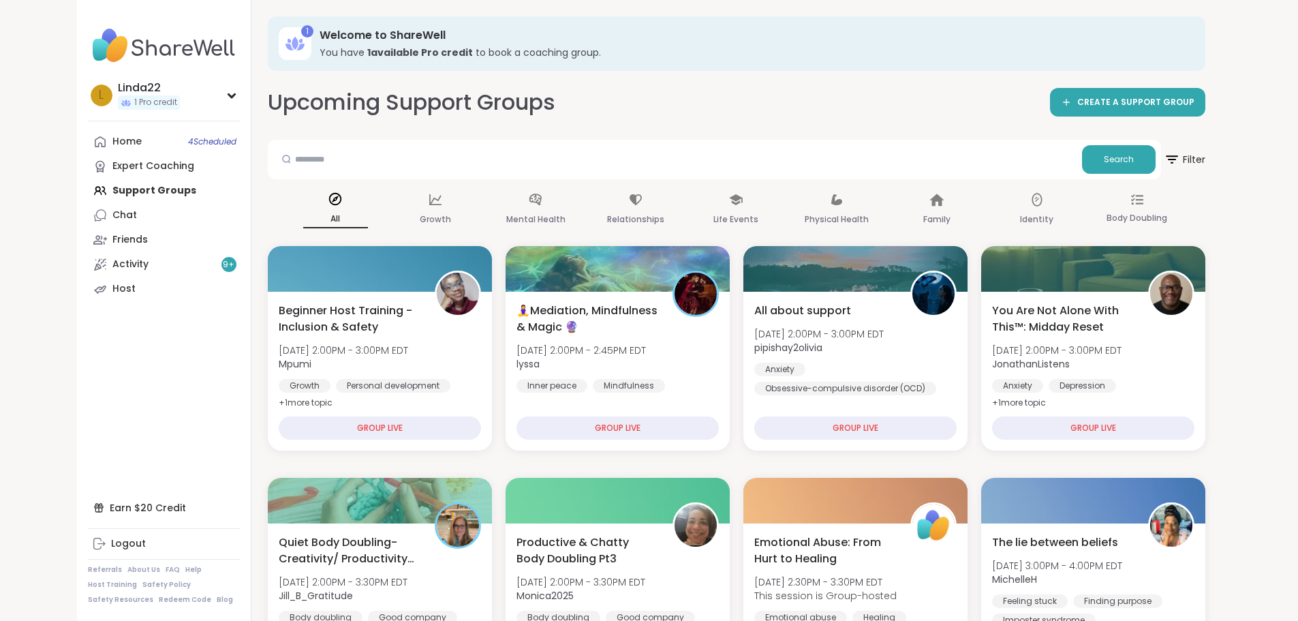
click at [708, 115] on div "Upcoming Support Groups CREATE A SUPPORT GROUP" at bounding box center [737, 102] width 938 height 31
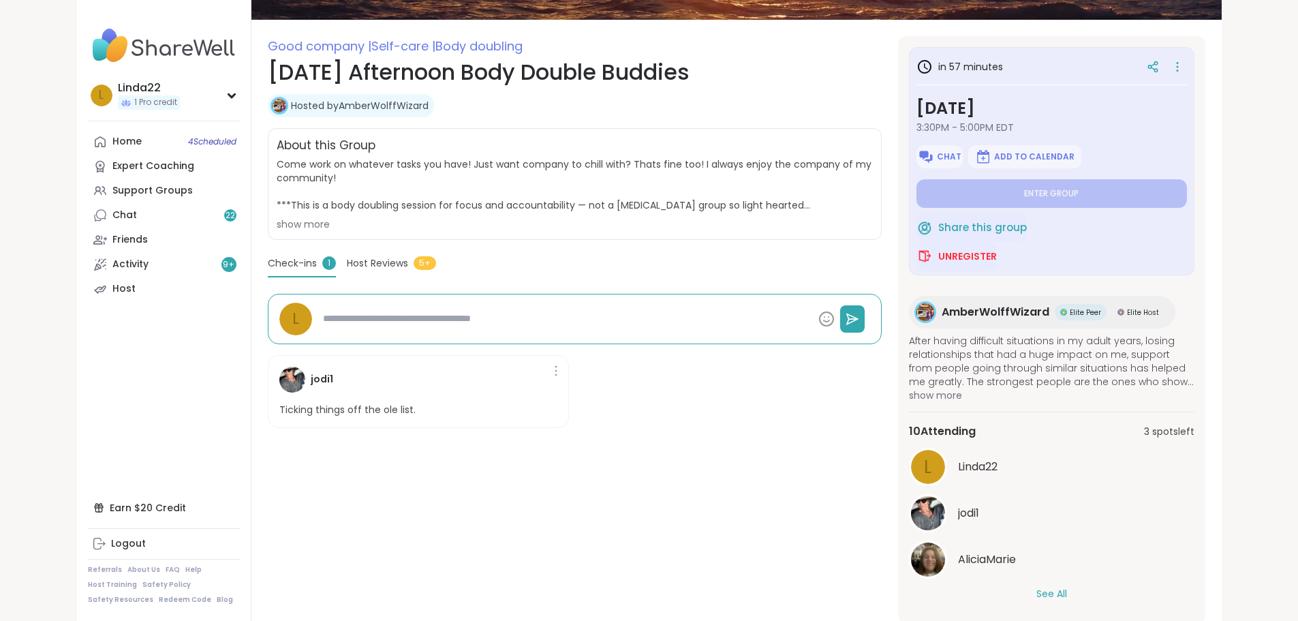
scroll to position [199, 0]
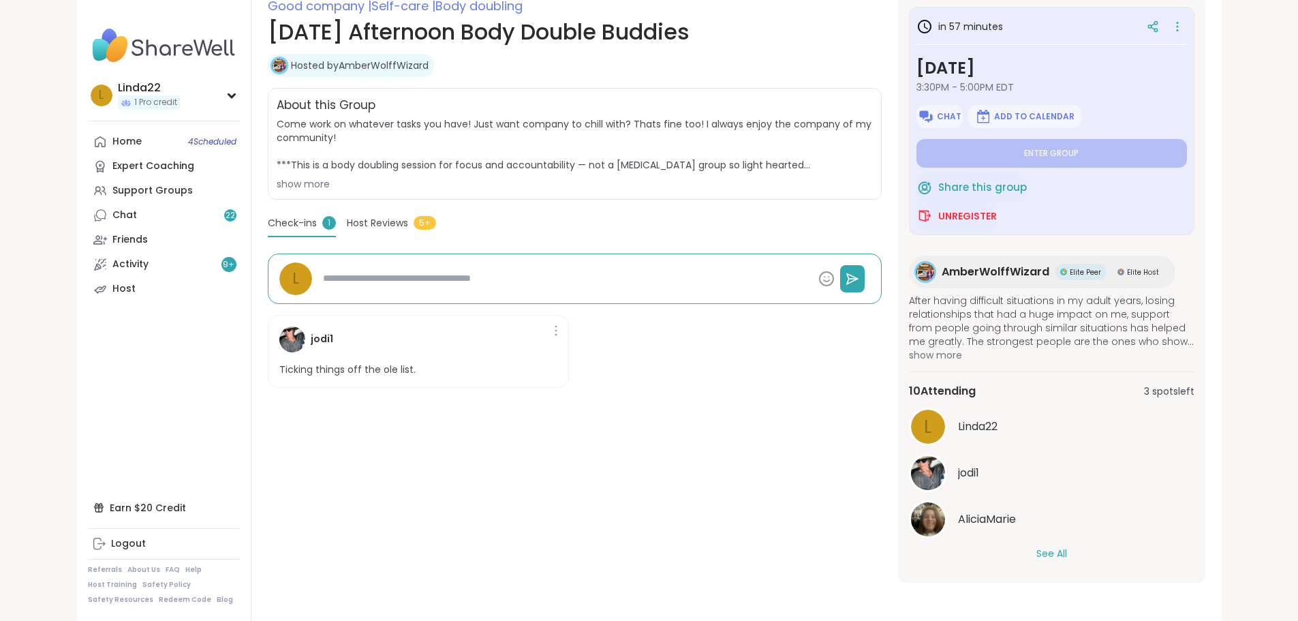
click at [1067, 552] on button "See All" at bounding box center [1052, 554] width 31 height 14
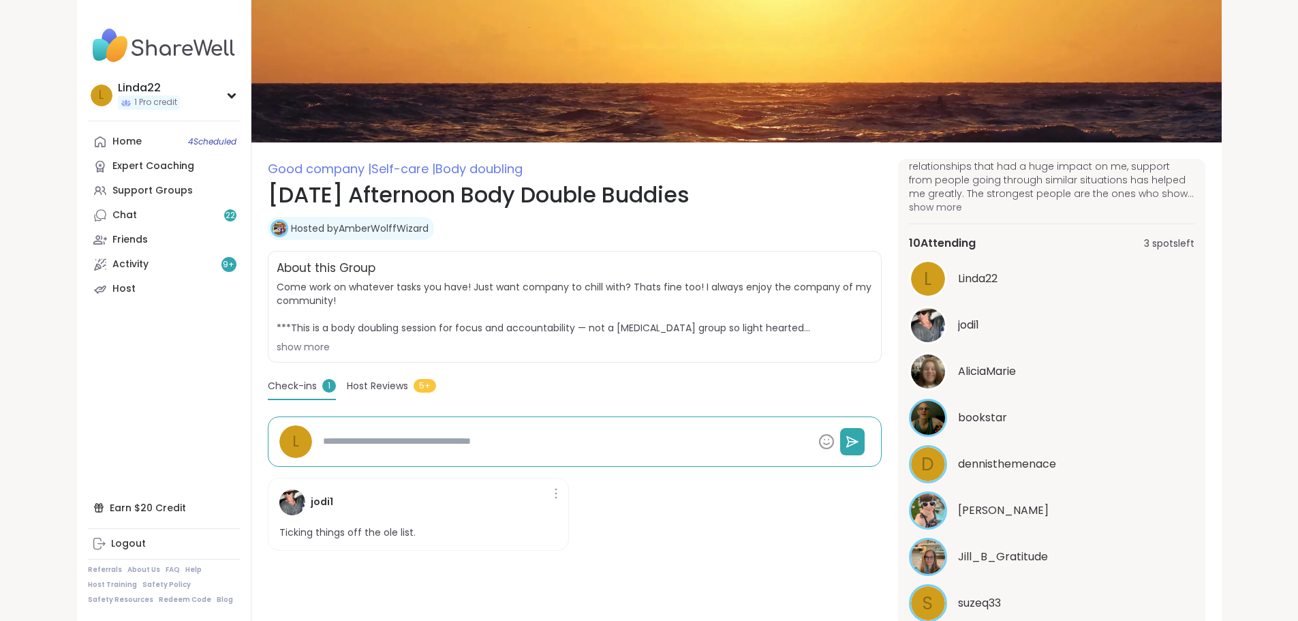
scroll to position [0, 0]
